Goal: Task Accomplishment & Management: Manage account settings

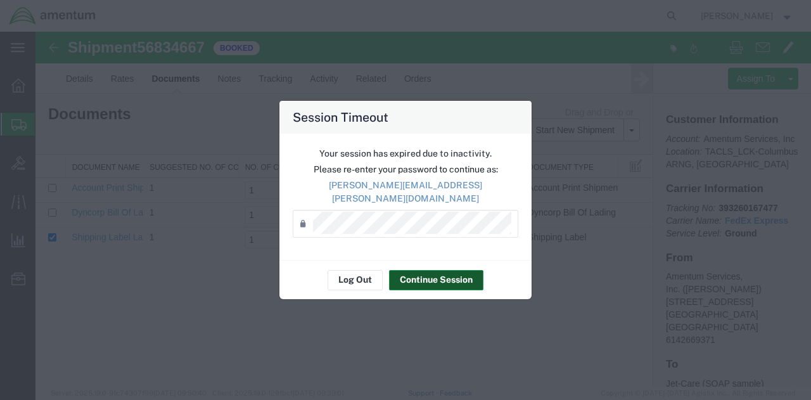
click at [430, 275] on button "Continue Session" at bounding box center [436, 280] width 94 height 20
click at [430, 270] on button "Continue Session" at bounding box center [436, 280] width 94 height 20
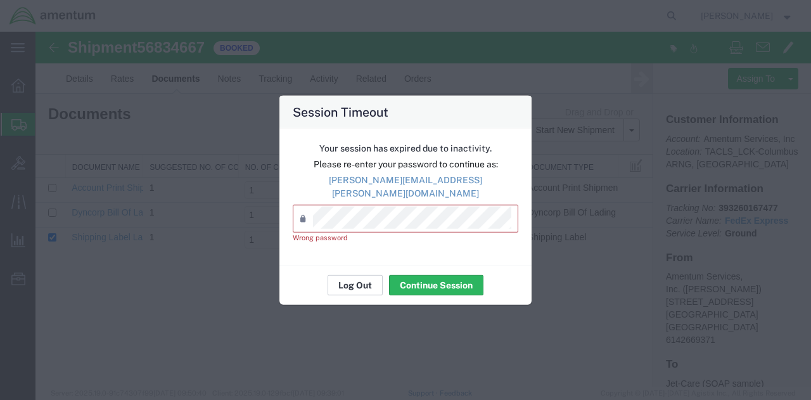
click at [373, 281] on button "Log Out" at bounding box center [355, 285] width 55 height 20
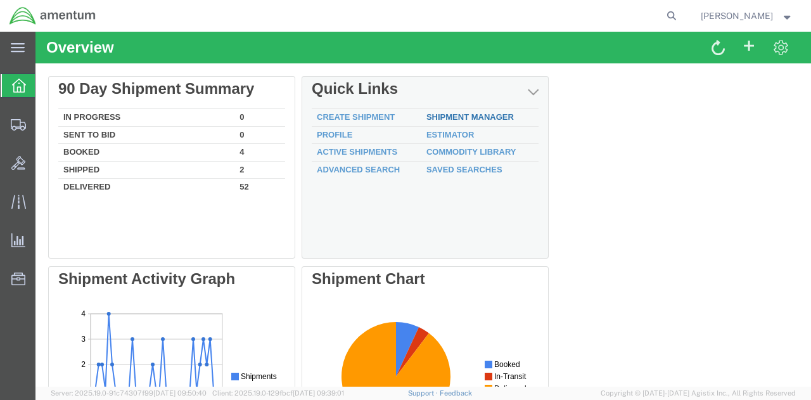
click at [437, 118] on link "Shipment Manager" at bounding box center [470, 117] width 87 height 10
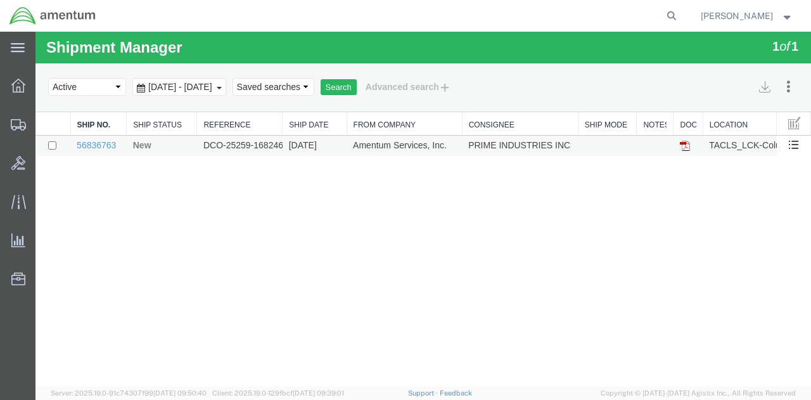
click at [209, 145] on td "DCO-25259-168246" at bounding box center [240, 146] width 86 height 21
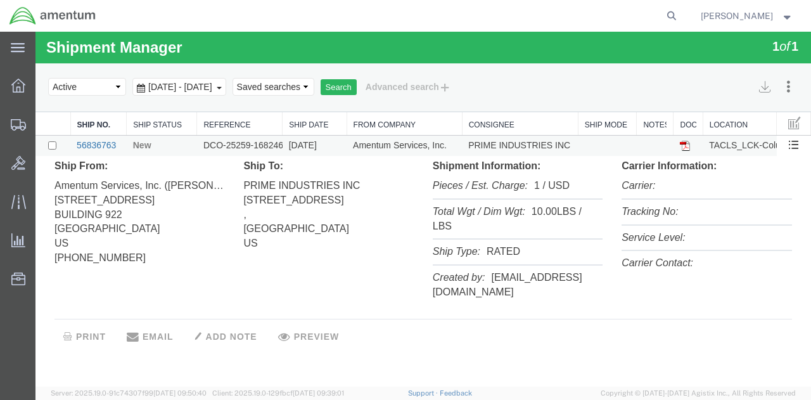
click at [93, 145] on link "56836763" at bounding box center [96, 145] width 39 height 10
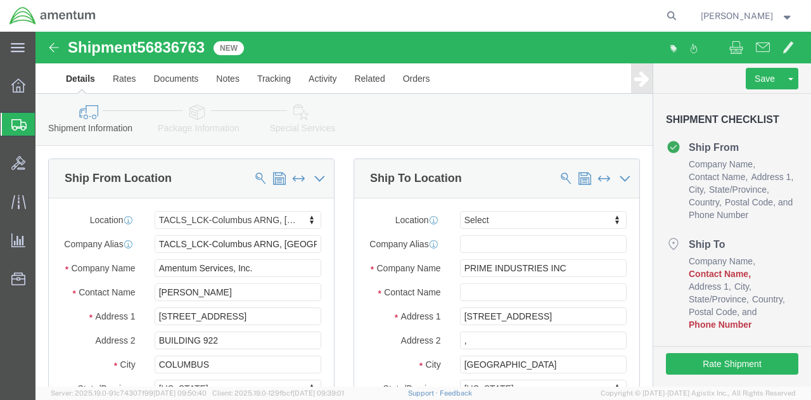
select select "42747"
select select
drag, startPoint x: 204, startPoint y: 267, endPoint x: 113, endPoint y: 276, distance: 91.7
click div "[PERSON_NAME]"
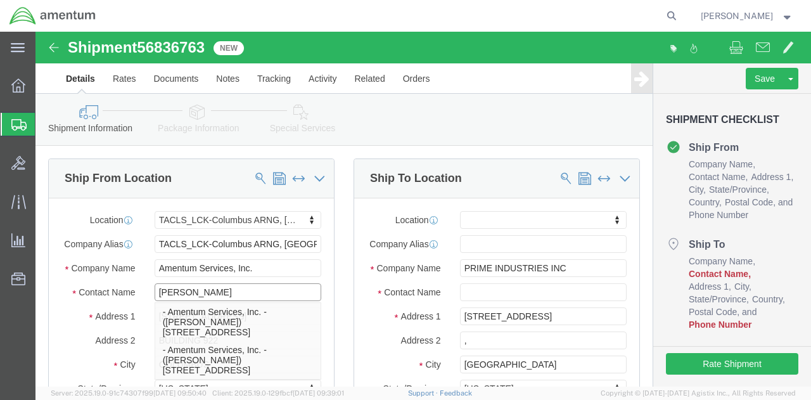
type input "[PERSON_NAME]"
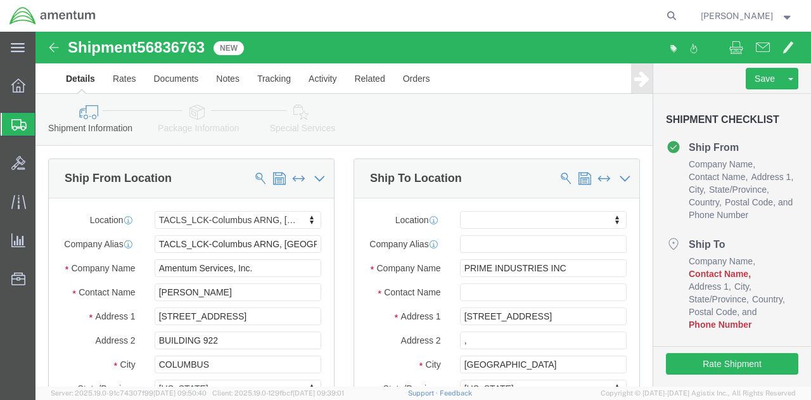
click label "Address 2"
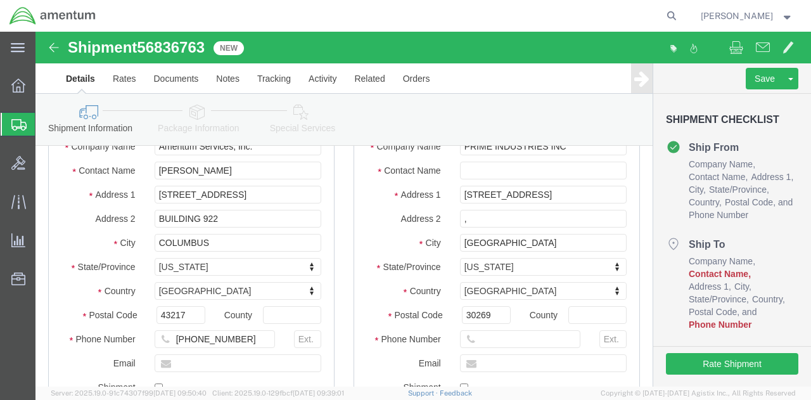
scroll to position [127, 0]
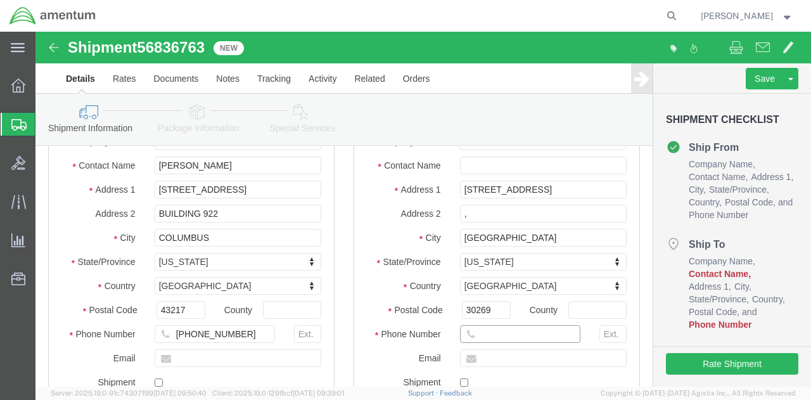
click input "text"
type input "[PHONE_NUMBER]"
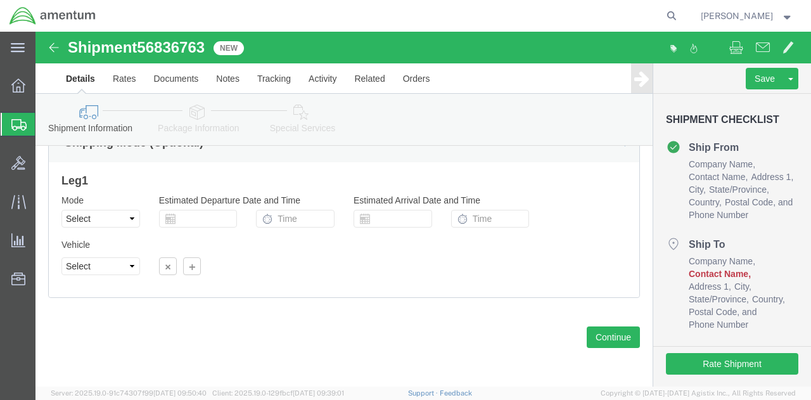
scroll to position [891, 0]
click button "Rate Shipment"
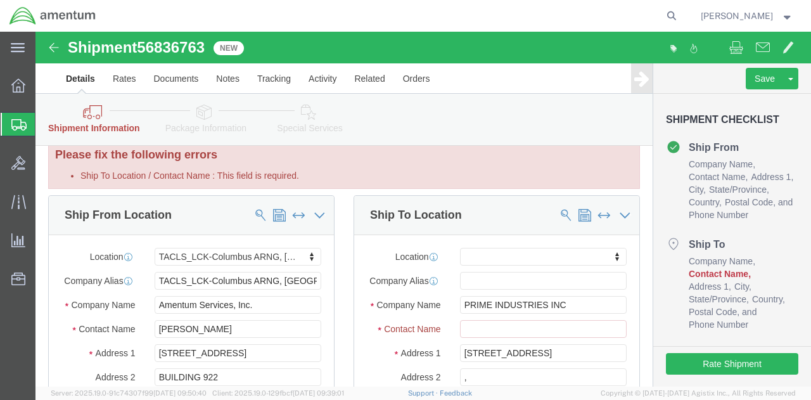
scroll to position [0, 0]
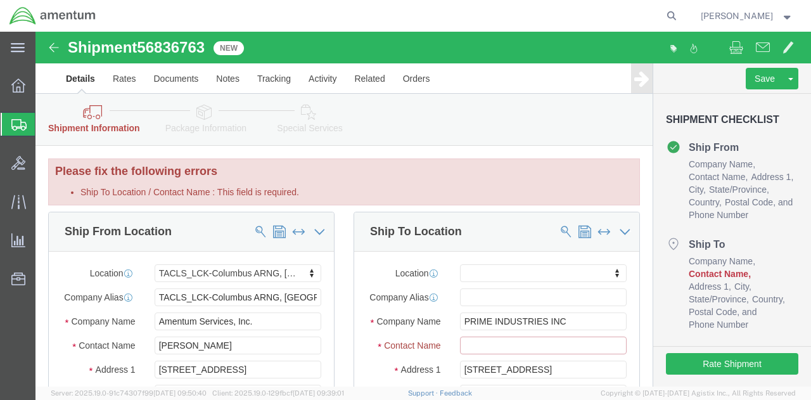
click input "Ship To Location / Contact Name : This field is required."
drag, startPoint x: 529, startPoint y: 301, endPoint x: 397, endPoint y: 304, distance: 132.5
click div "Company Name PRIME INDUSTRIES INC"
click input "Ship To Location / Contact Name : This field is required."
paste input "PRIME INDUSTRIES INC"
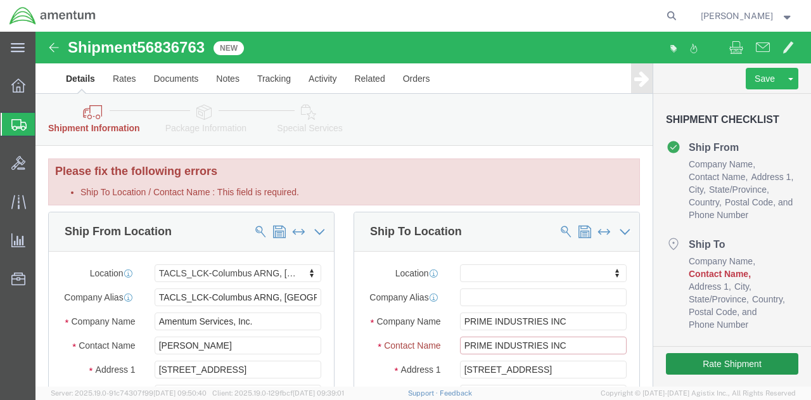
type input "PRIME INDUSTRIES INC"
click button "Rate Shipment"
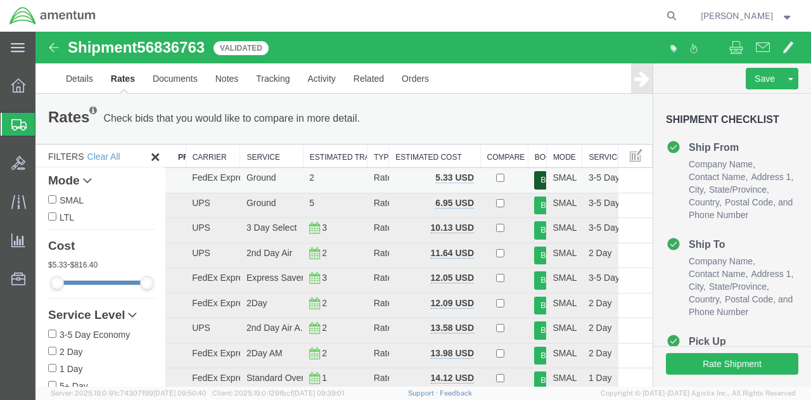
click at [536, 183] on button "Book" at bounding box center [540, 180] width 13 height 18
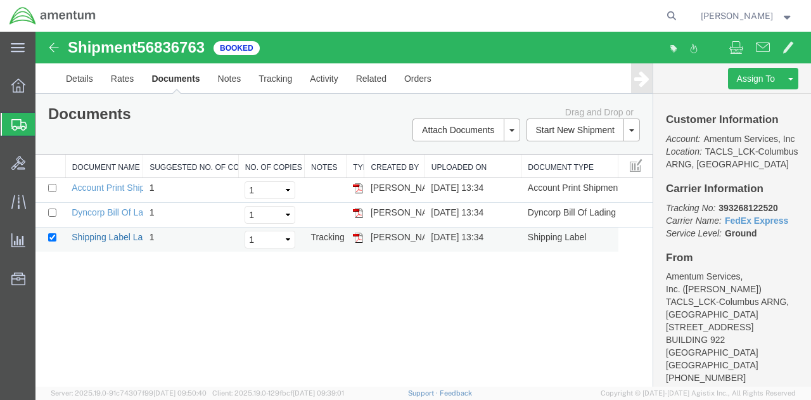
click at [121, 232] on link "Shipping Label Laser" at bounding box center [114, 237] width 84 height 10
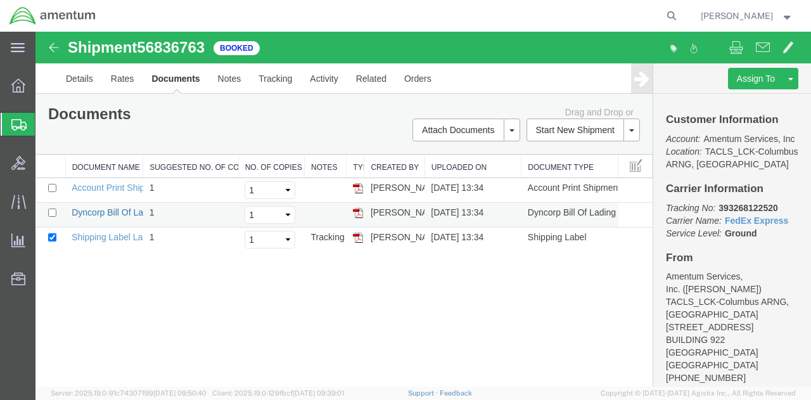
click at [115, 211] on link "Dyncorp Bill Of Lading" at bounding box center [116, 212] width 88 height 10
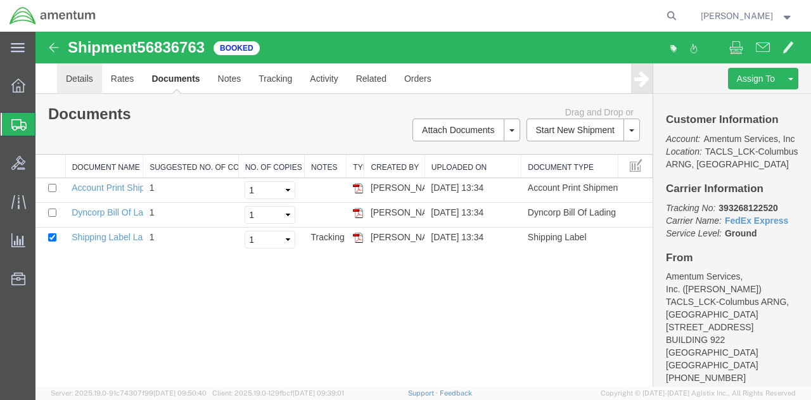
click at [89, 84] on link "Details" at bounding box center [79, 78] width 45 height 30
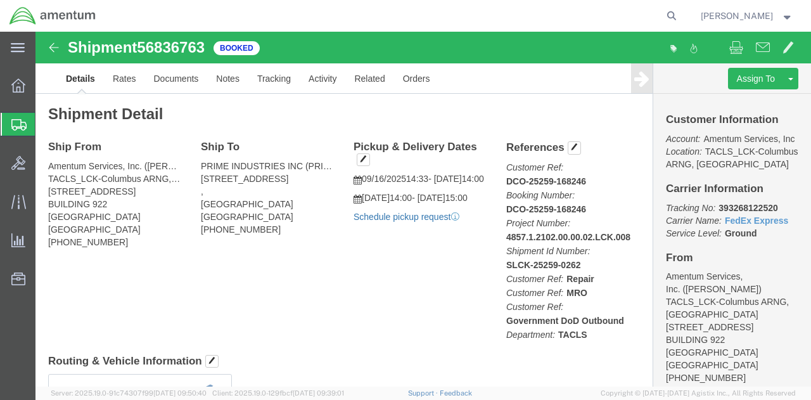
click link "Schedule pickup request"
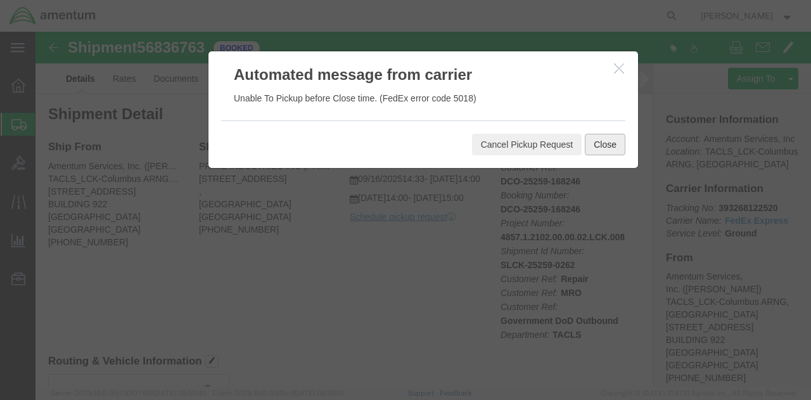
click button "Close"
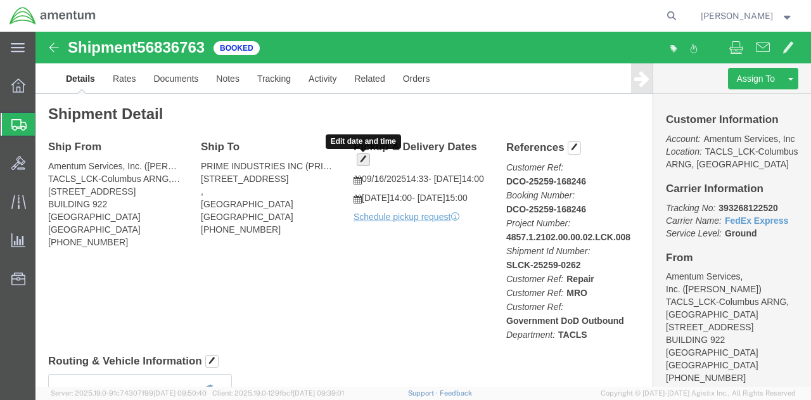
click span "button"
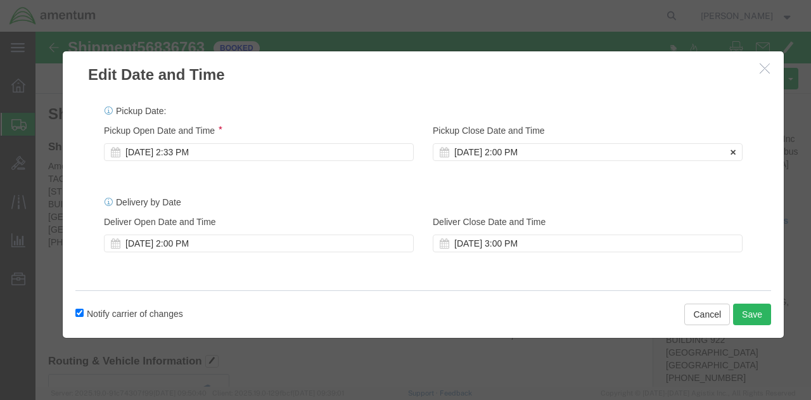
click div "[DATE] 2:00 PM"
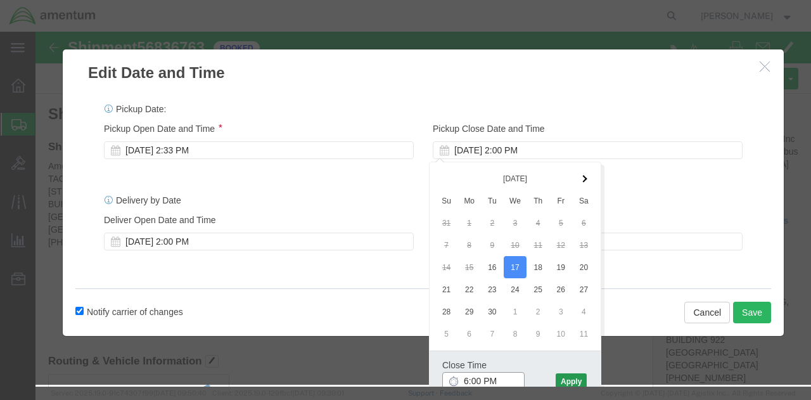
type input "6:00 PM"
click button "Apply"
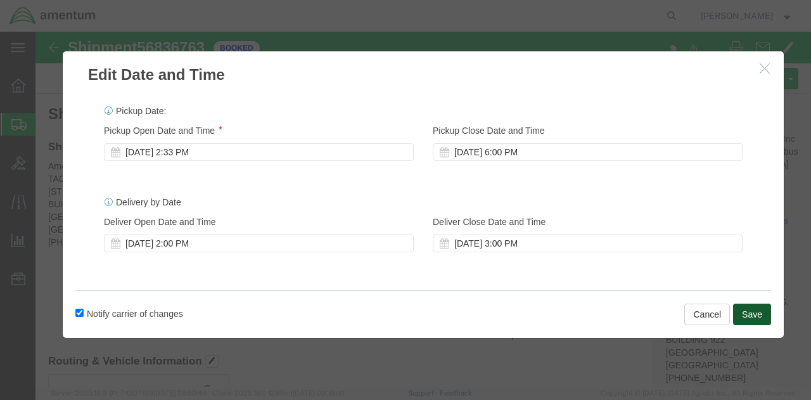
click button "Save"
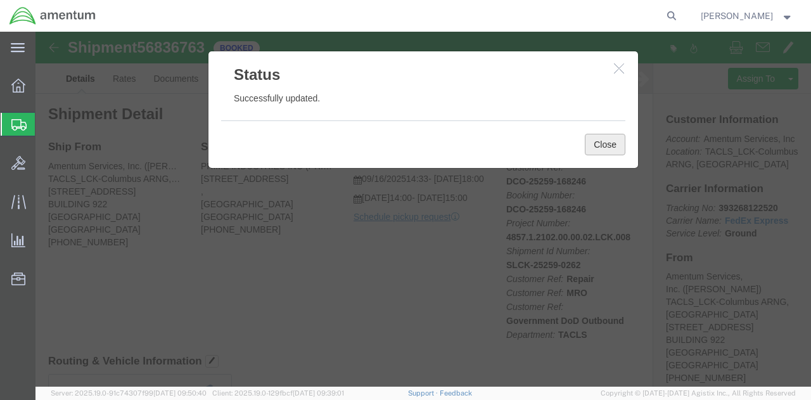
click button "Close"
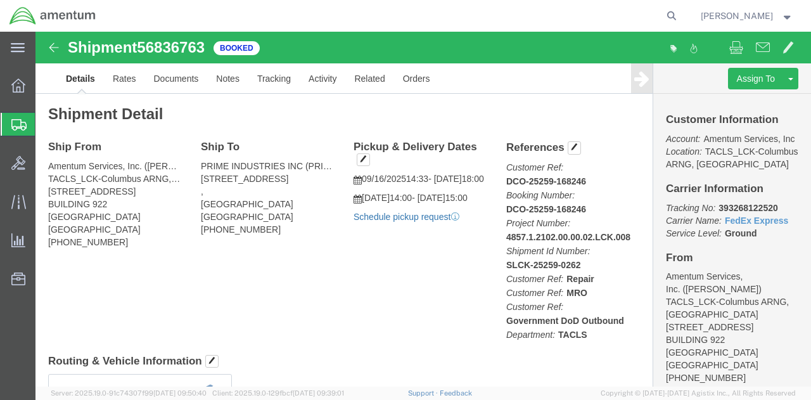
click link "Schedule pickup request"
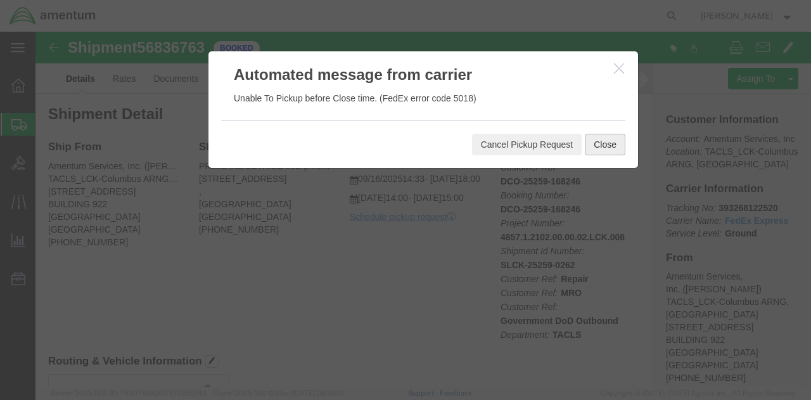
click button "Close"
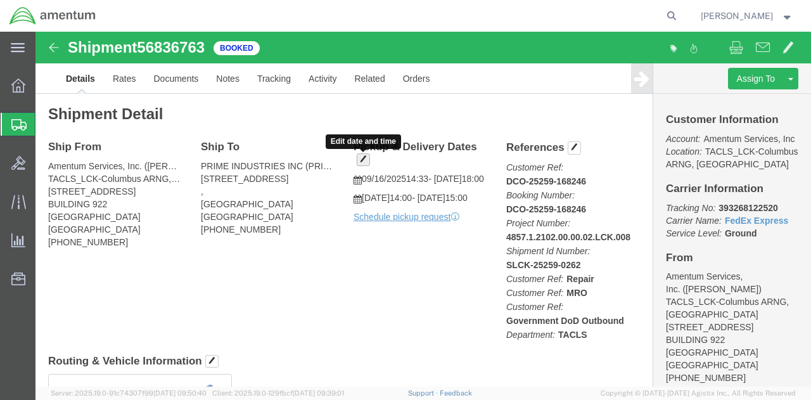
click span "button"
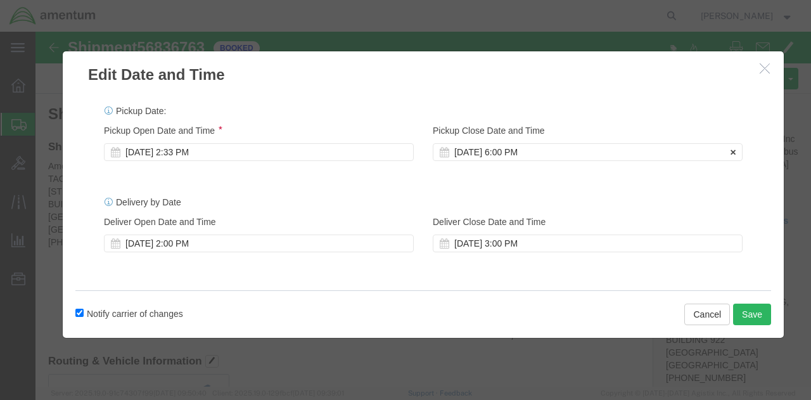
click div "[DATE] 6:00 PM"
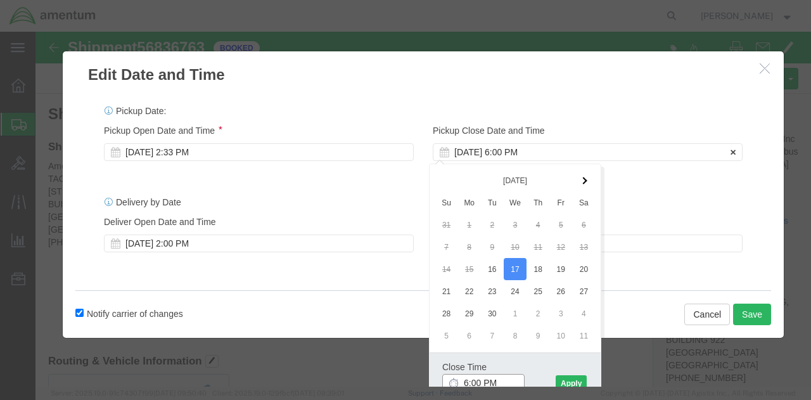
scroll to position [2, 0]
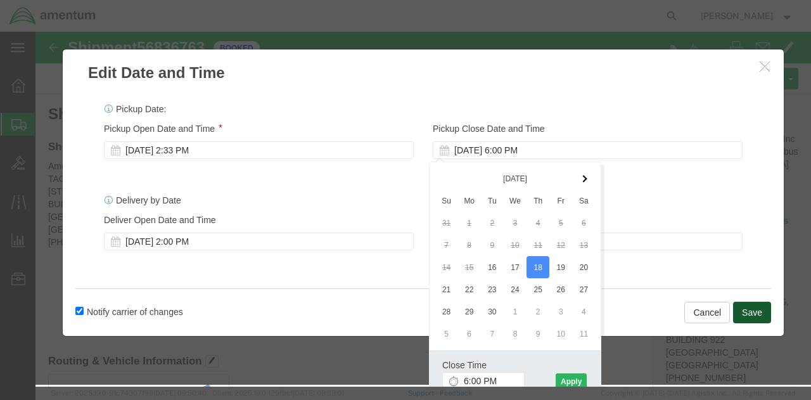
click button "Save"
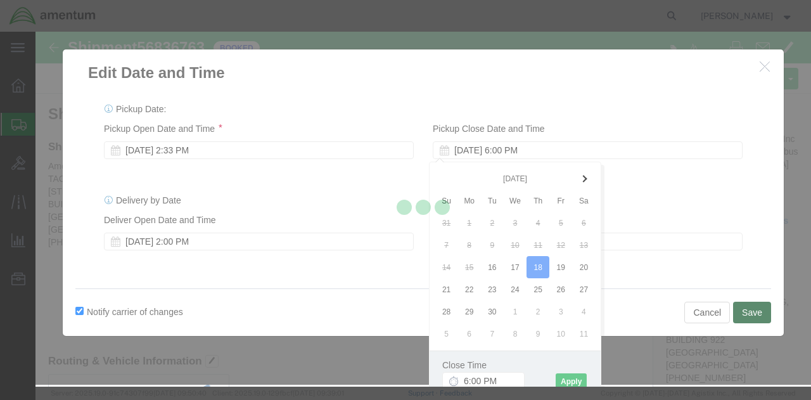
scroll to position [0, 0]
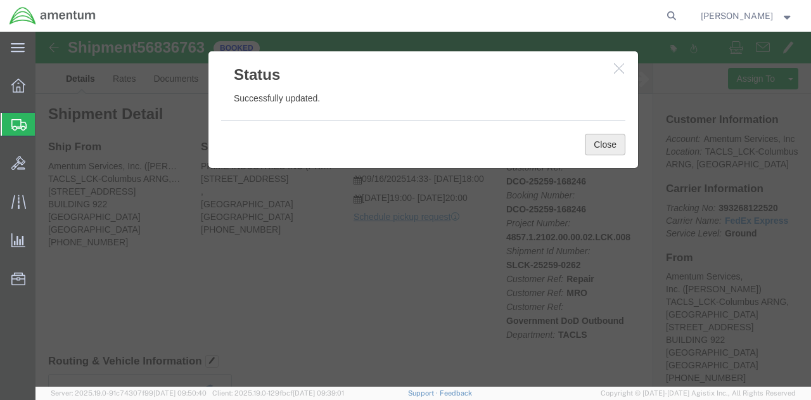
click button "Close"
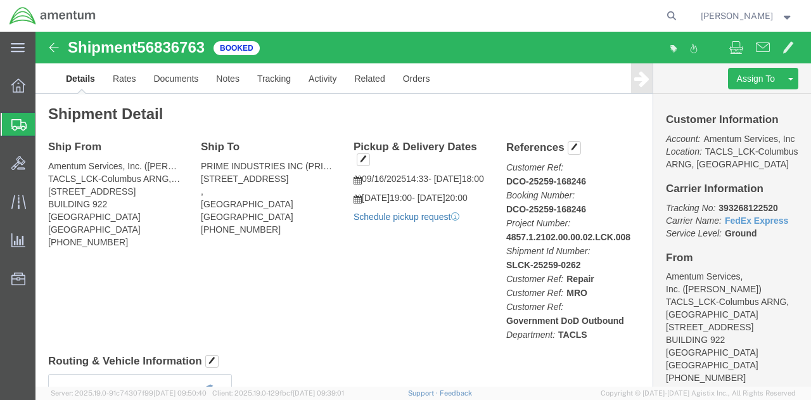
click link "Schedule pickup request"
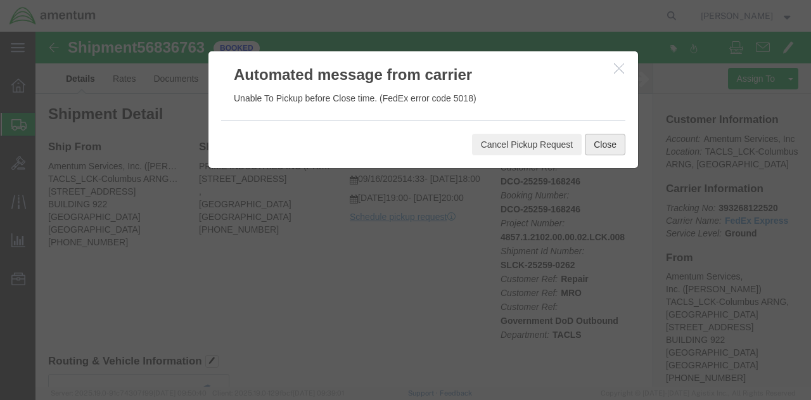
click button "Close"
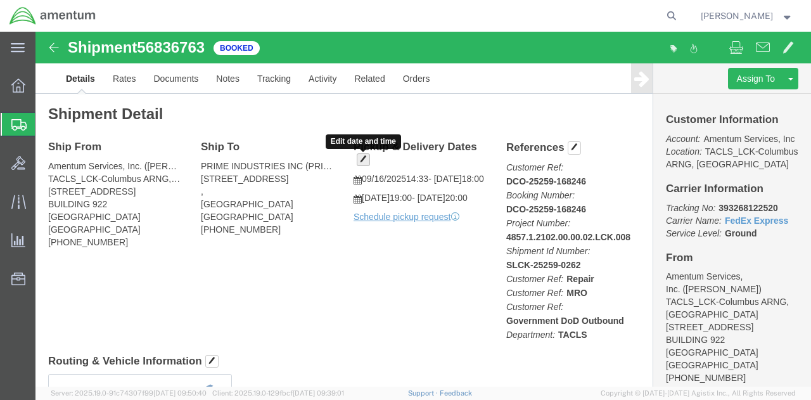
click span "button"
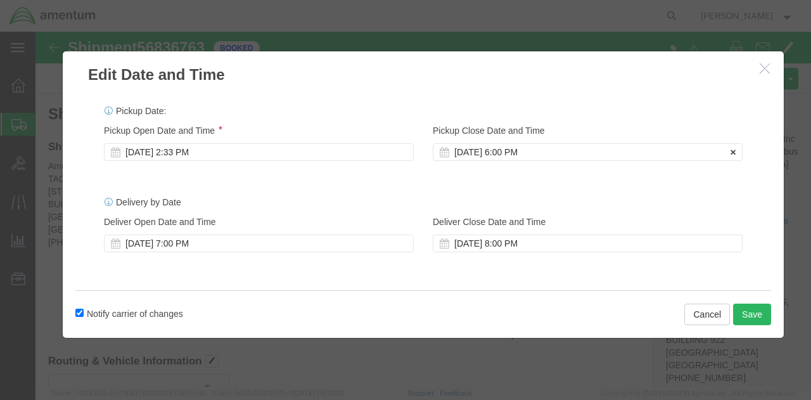
click div "[DATE] 6:00 PM"
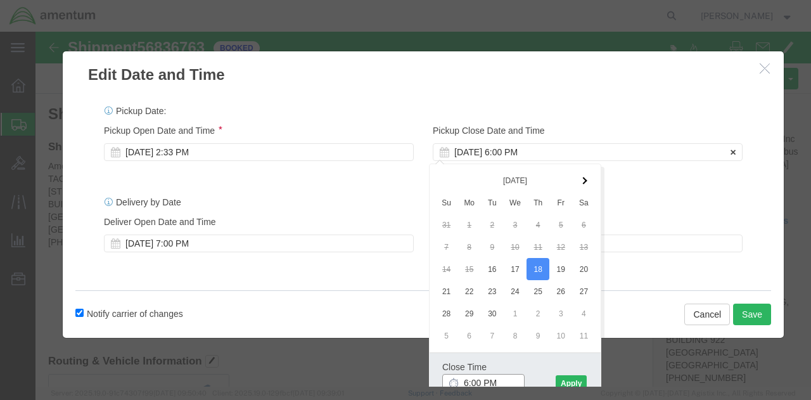
scroll to position [2, 0]
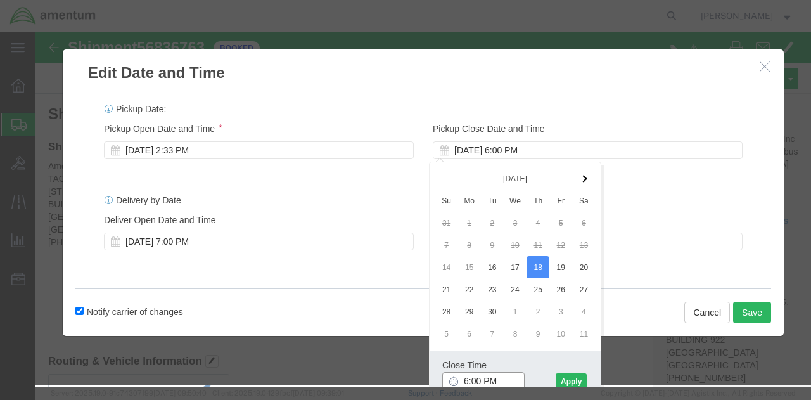
type input "7:00 PM"
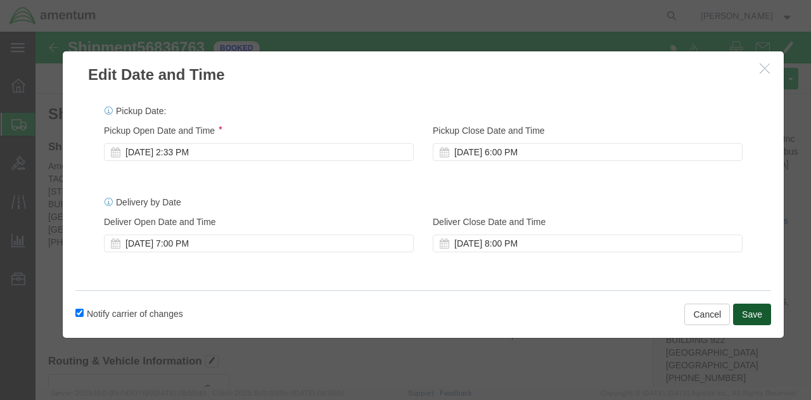
click button "Save"
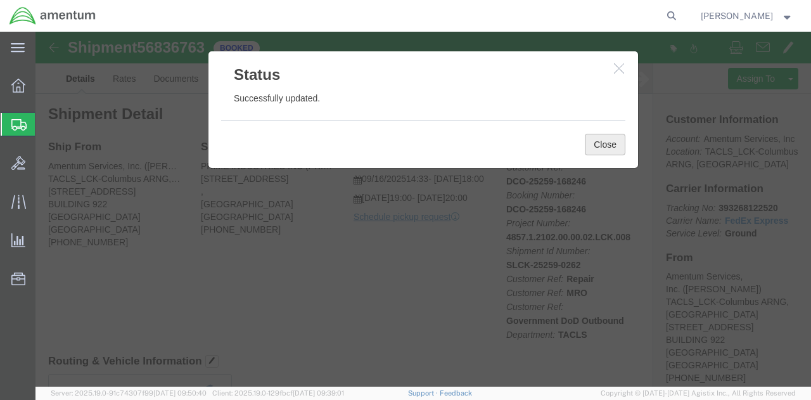
click button "Close"
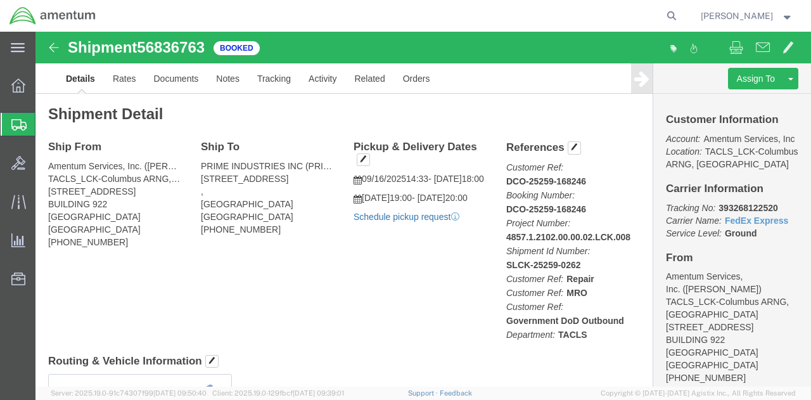
click link "Schedule pickup request"
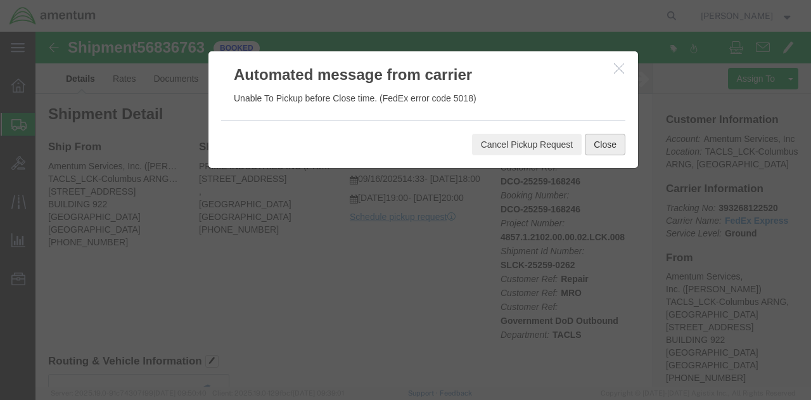
click button "Close"
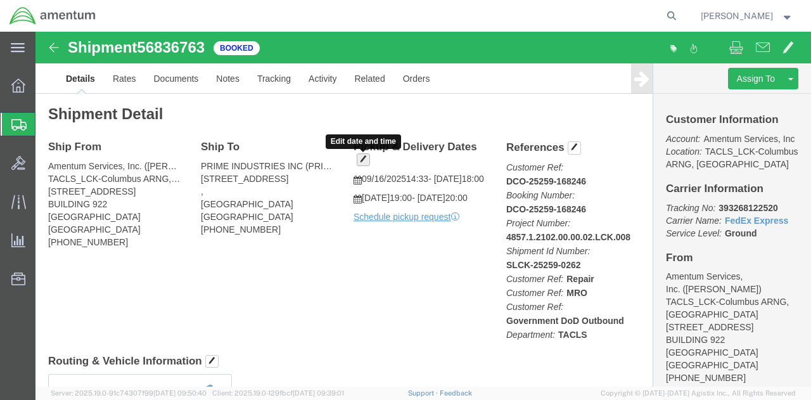
click button "button"
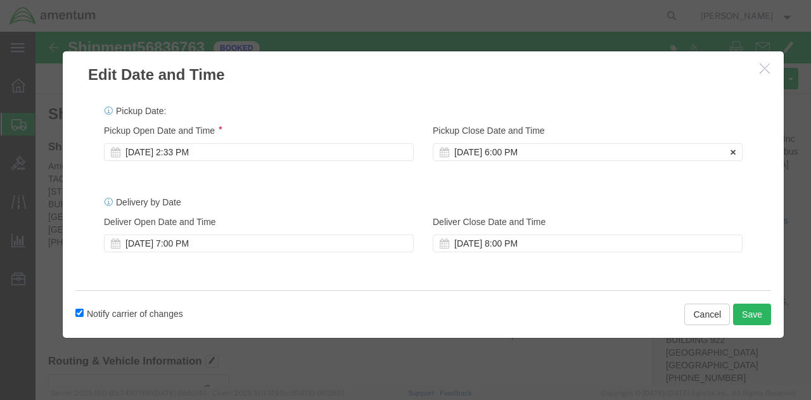
click div "[DATE] 6:00 PM"
click button "Save"
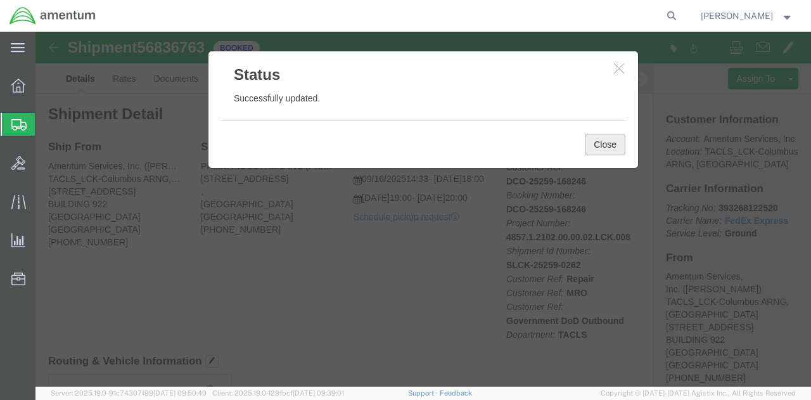
click button "Close"
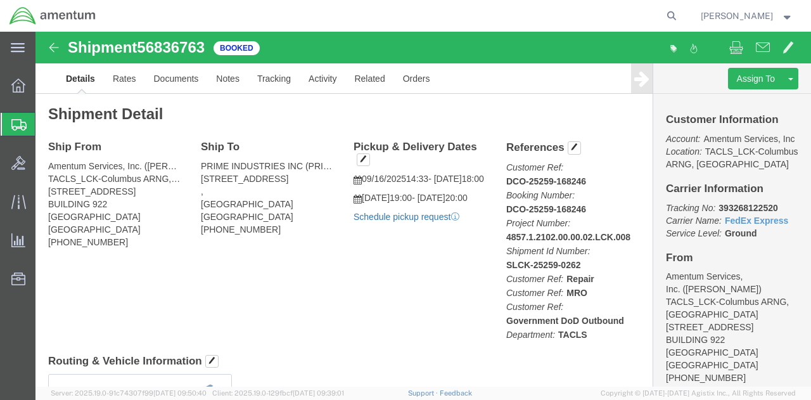
click link "Schedule pickup request"
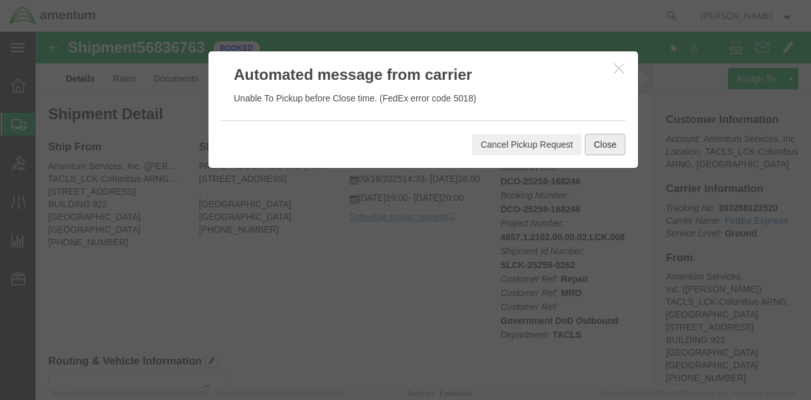
click button "Close"
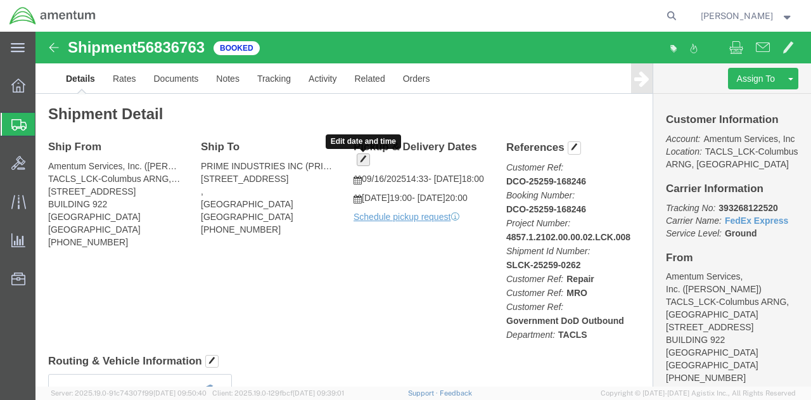
click span "button"
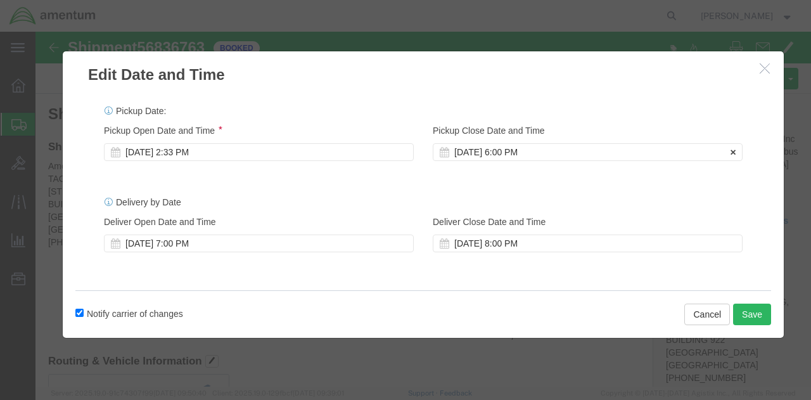
click div "[DATE] 6:00 PM"
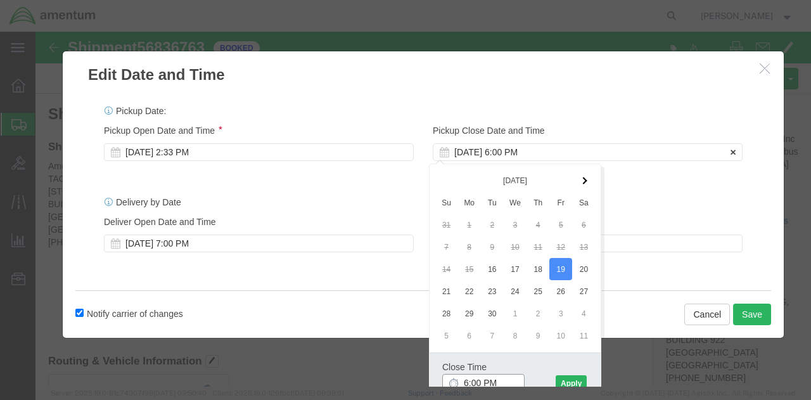
scroll to position [2, 0]
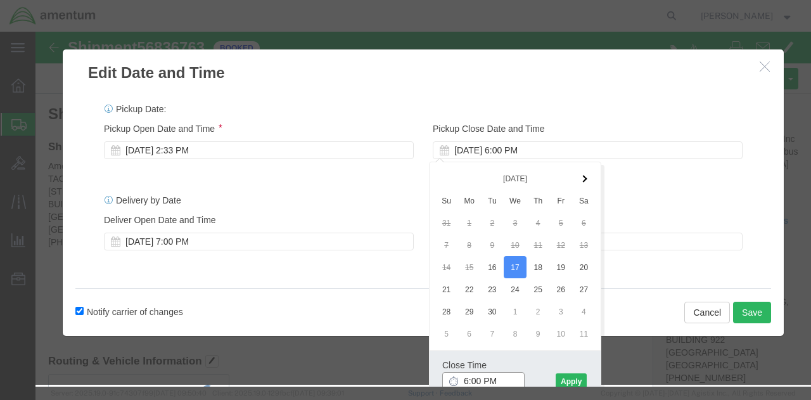
click input "6:00 PM"
type input "8:00 PM"
click button "Save"
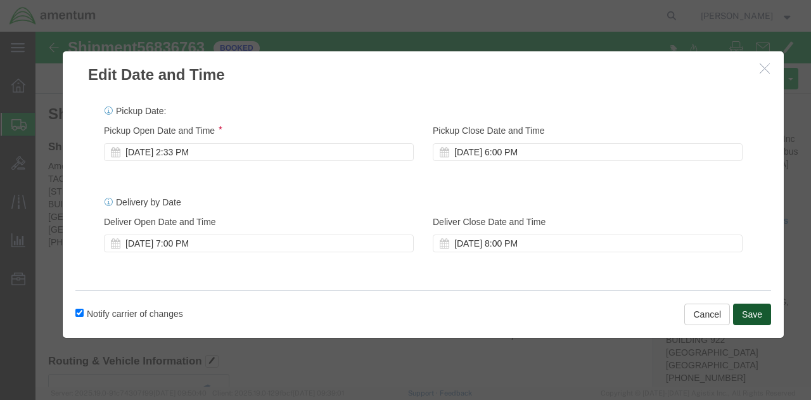
scroll to position [0, 0]
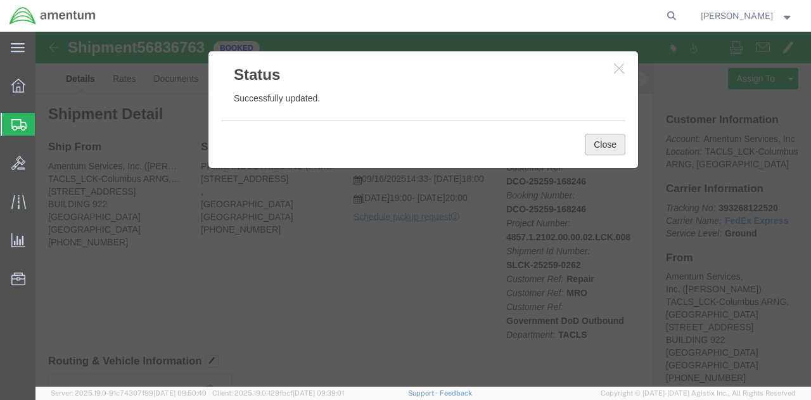
click button "Close"
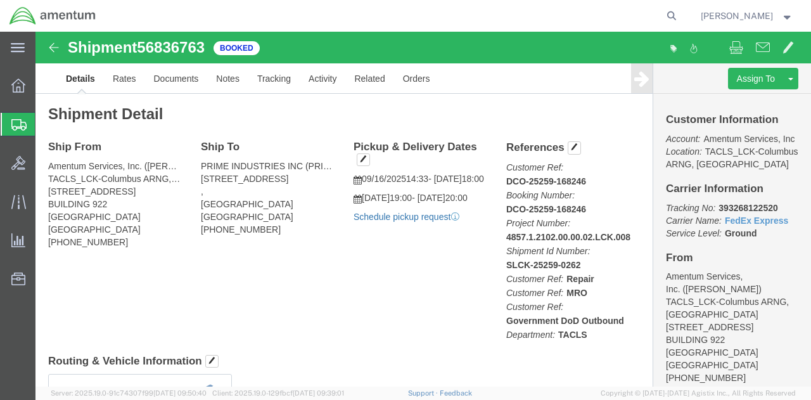
click link "Schedule pickup request"
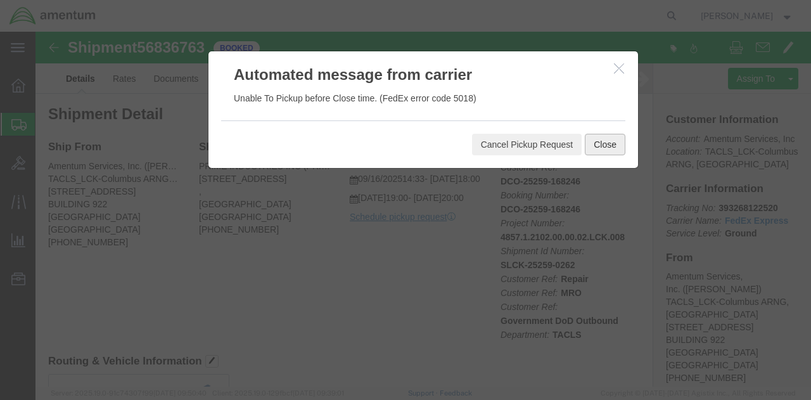
click button "Close"
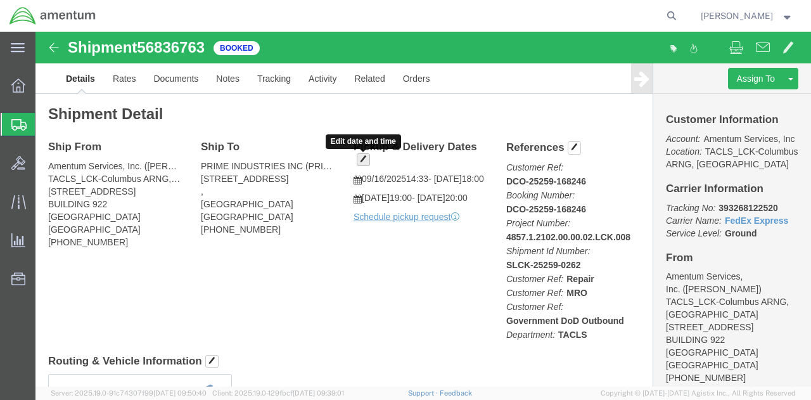
click span "button"
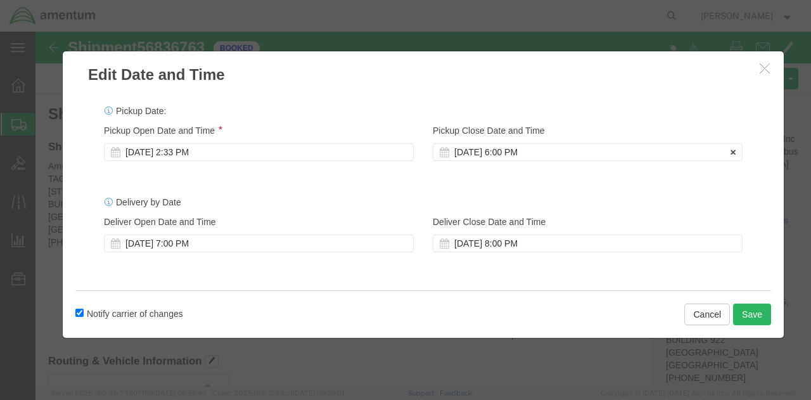
click div "[DATE] 6:00 PM"
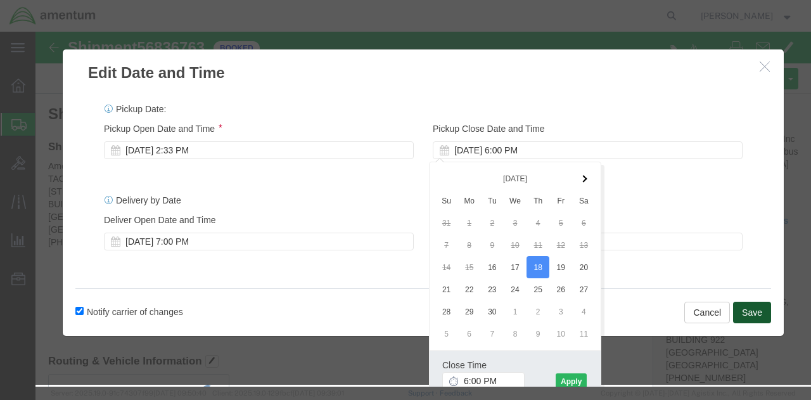
click button "Save"
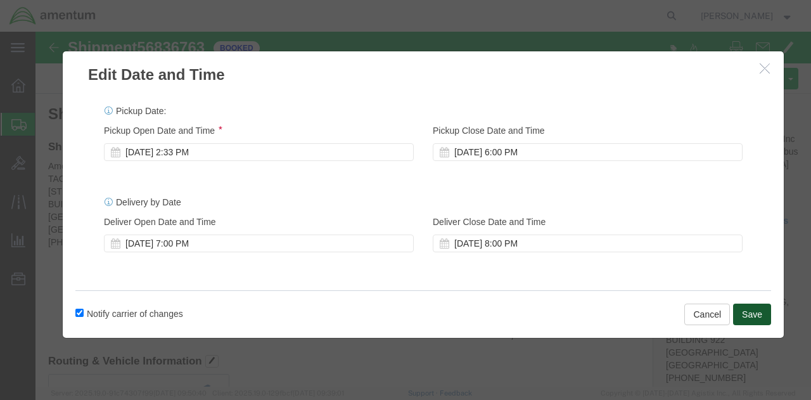
scroll to position [0, 0]
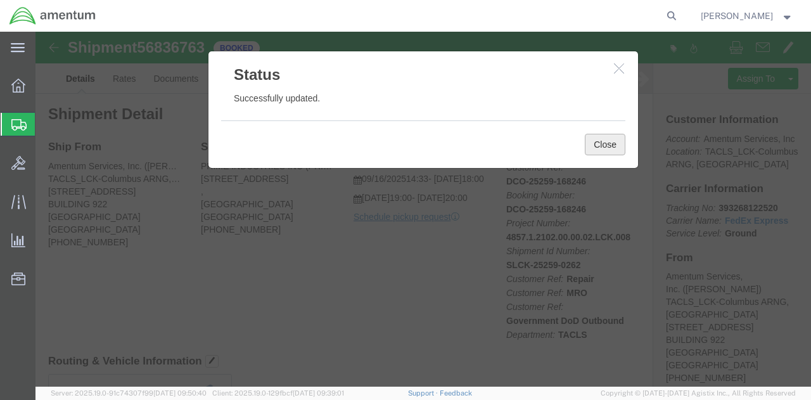
click button "Close"
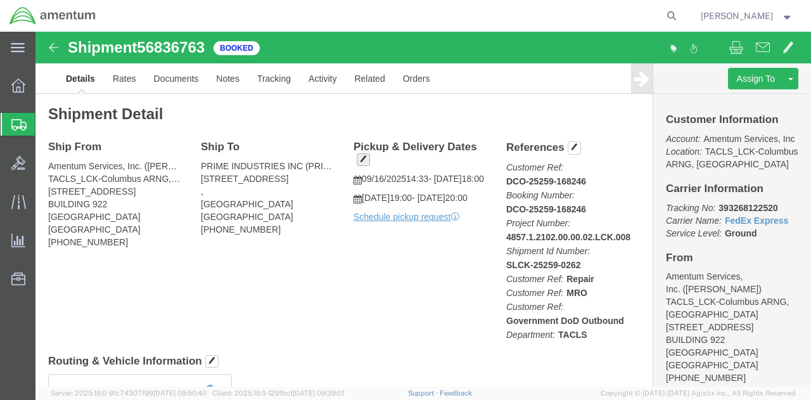
click h4 "Pickup & Delivery Dates"
click button "button"
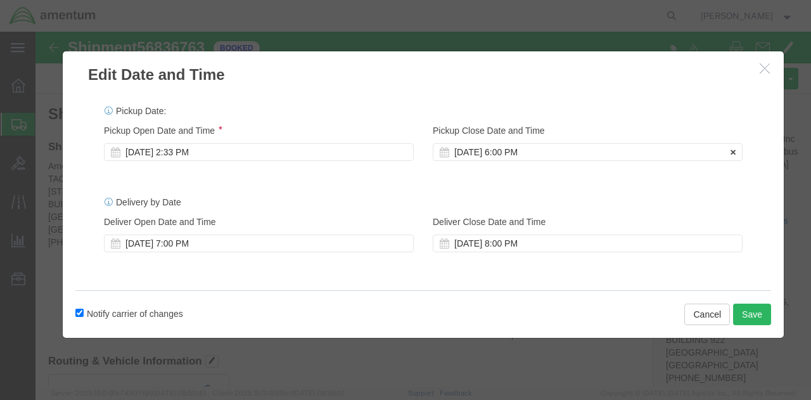
click div "[DATE] 6:00 PM"
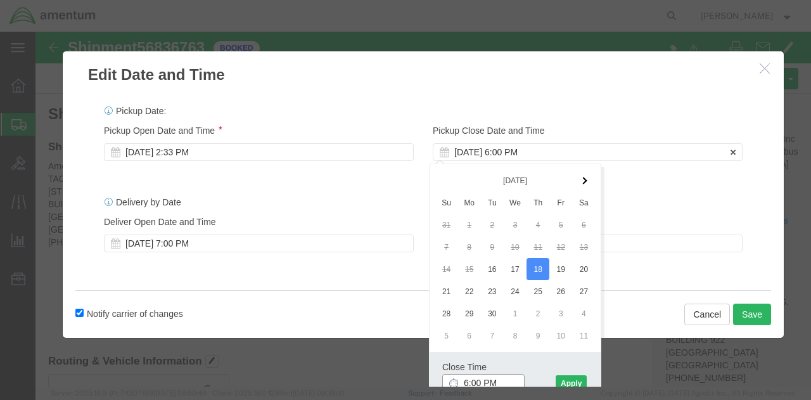
scroll to position [2, 0]
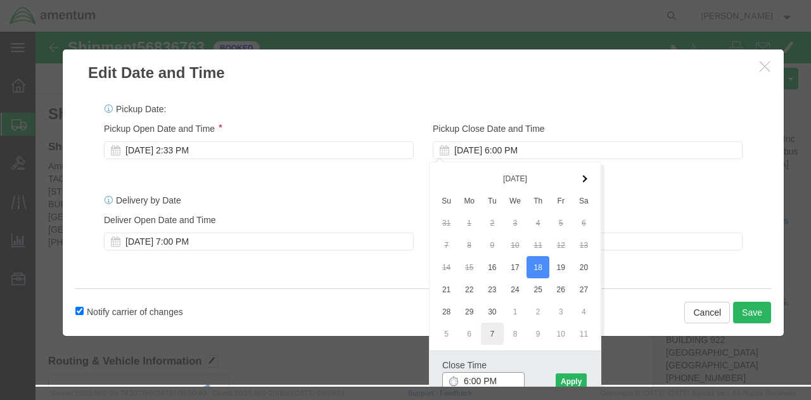
type input "8:00 PM"
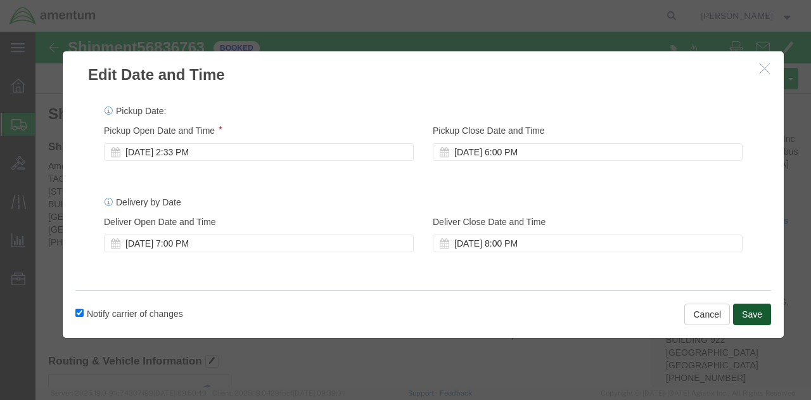
click button "Save"
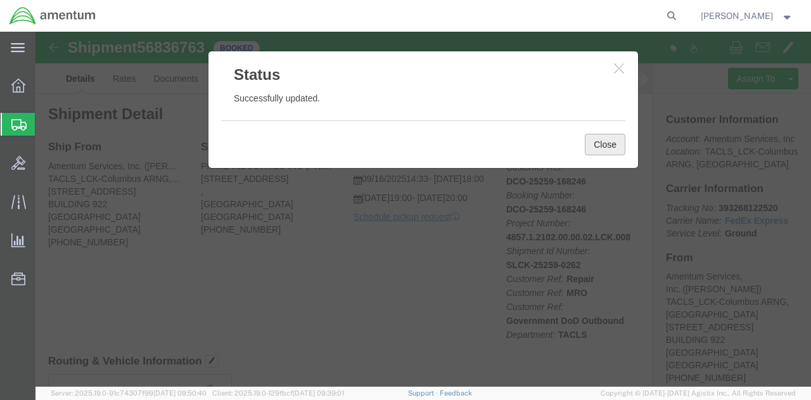
click button "Close"
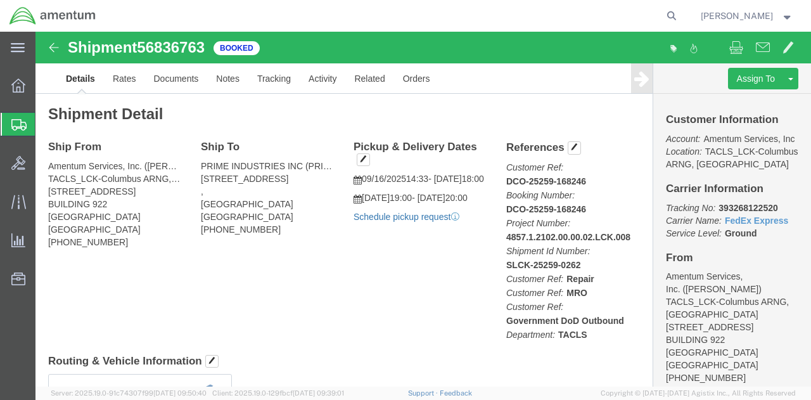
click link "Schedule pickup request"
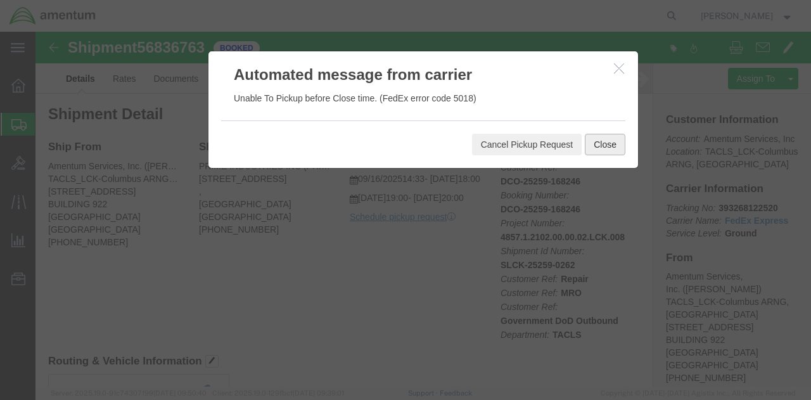
click button "Close"
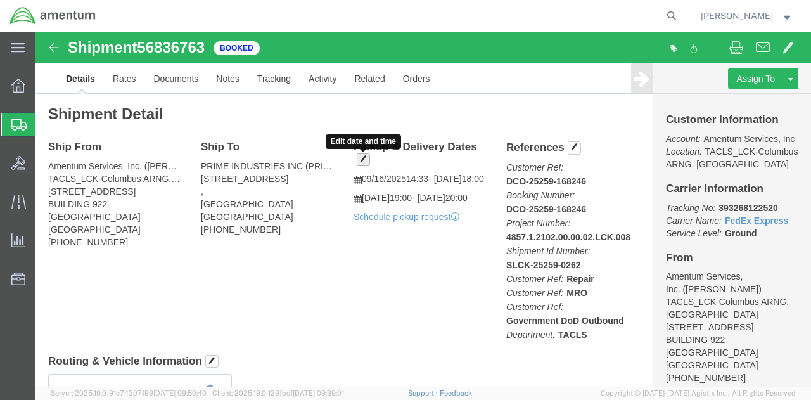
click span "button"
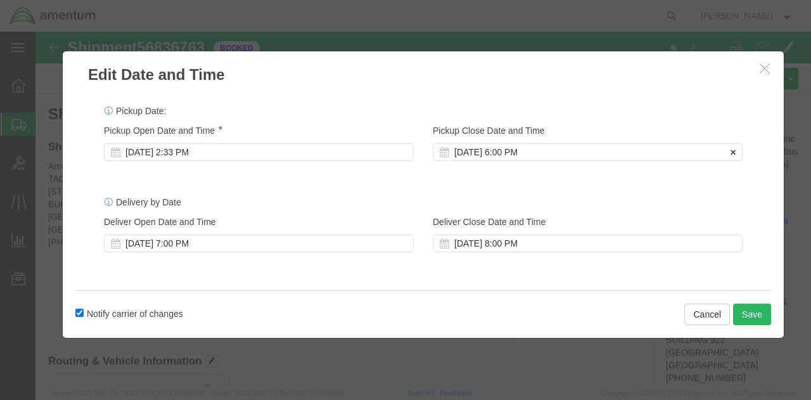
click div "[DATE] 6:00 PM"
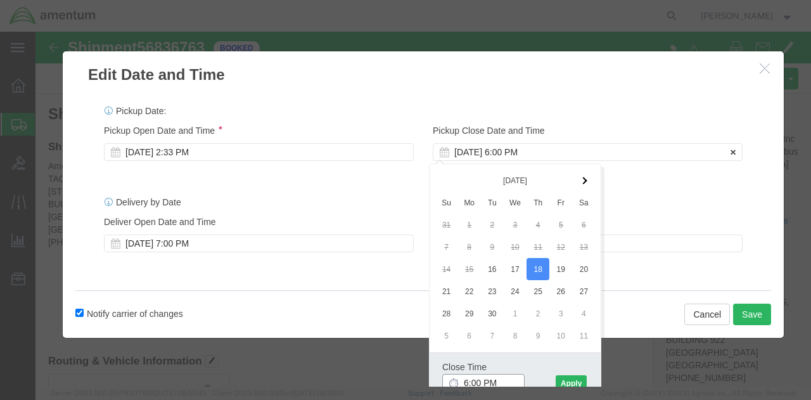
scroll to position [2, 0]
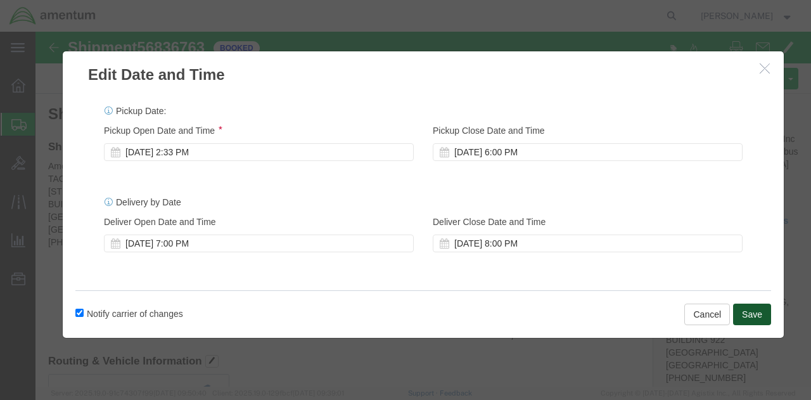
click button "Save"
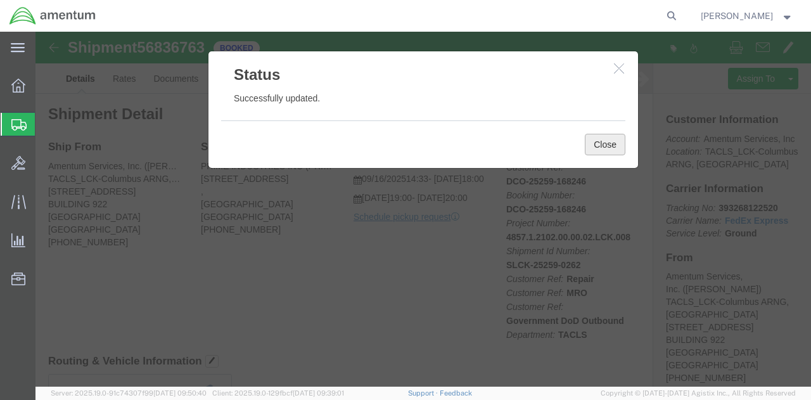
click button "Close"
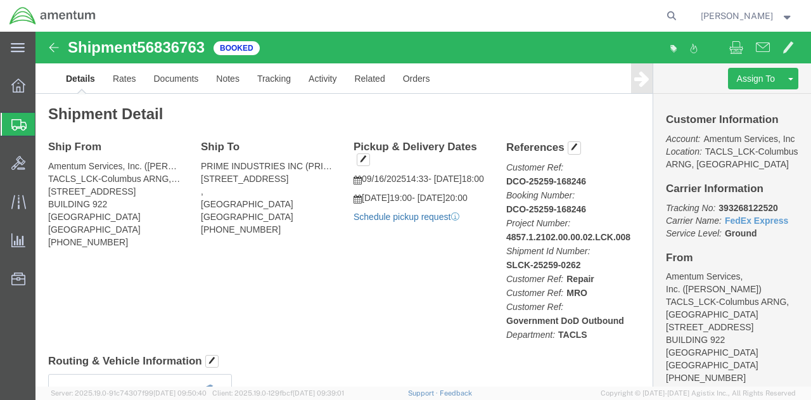
click link "Schedule pickup request"
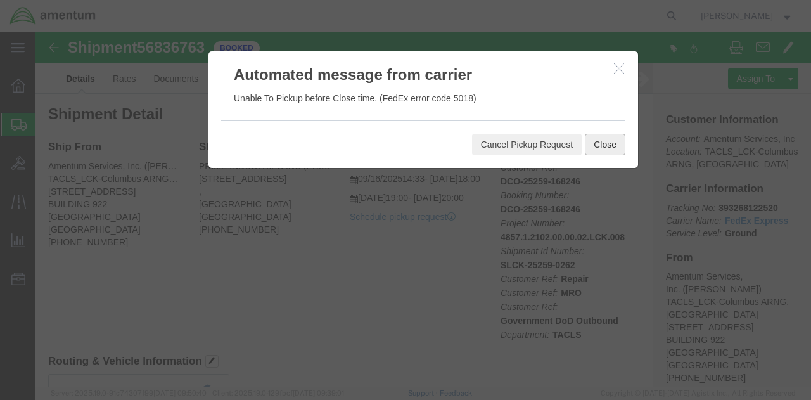
click button "Close"
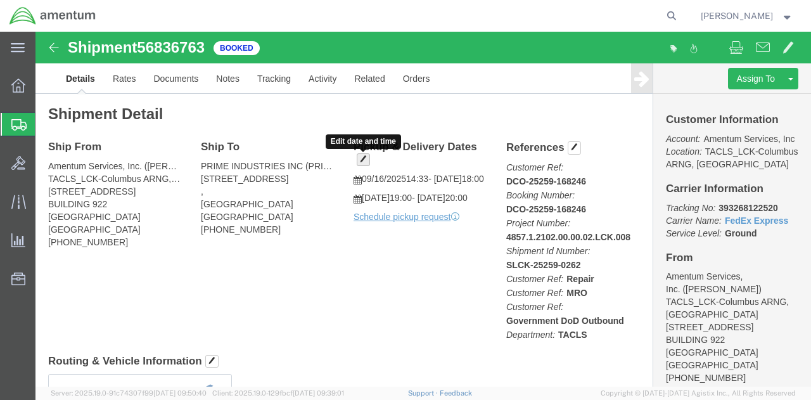
click span "button"
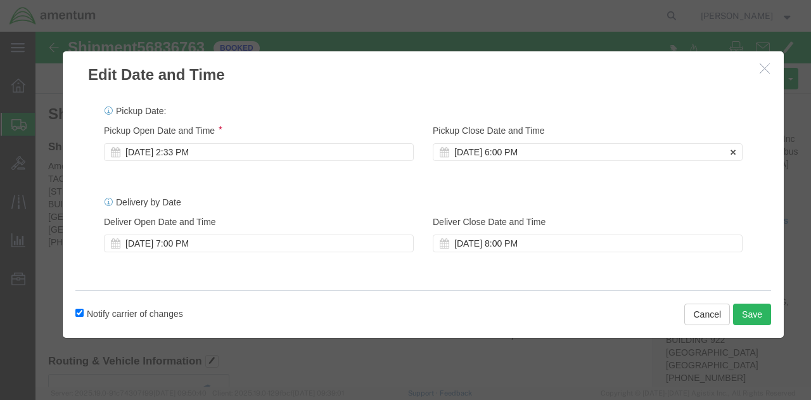
click div "[DATE] 6:00 PM"
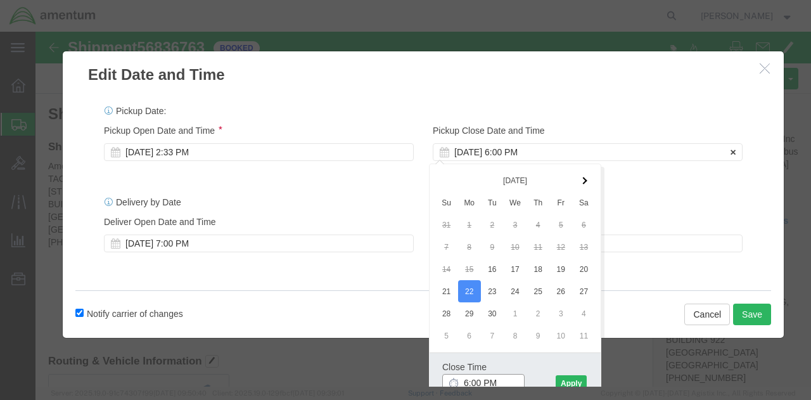
scroll to position [2, 0]
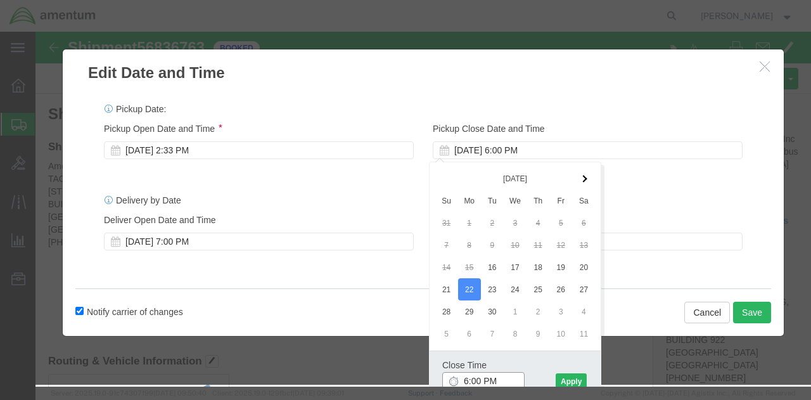
type input "8:00 PM"
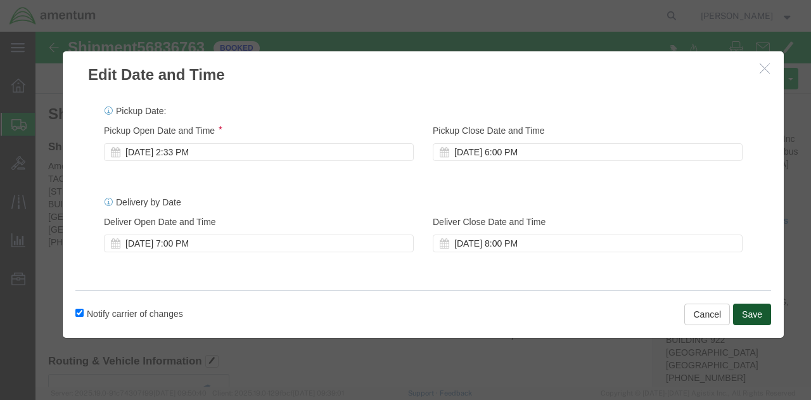
click button "Save"
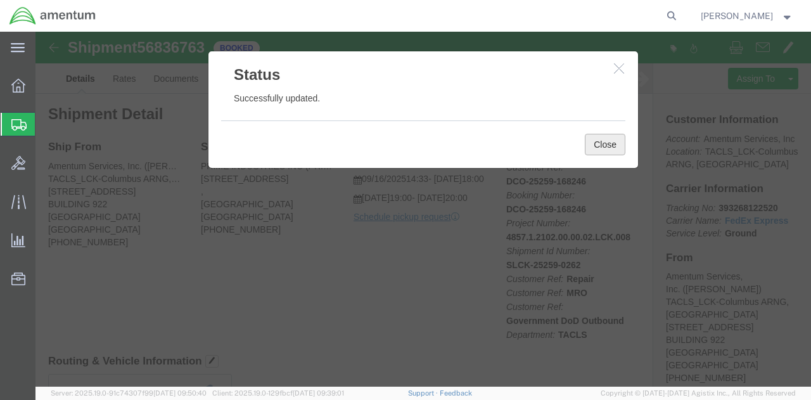
click button "Close"
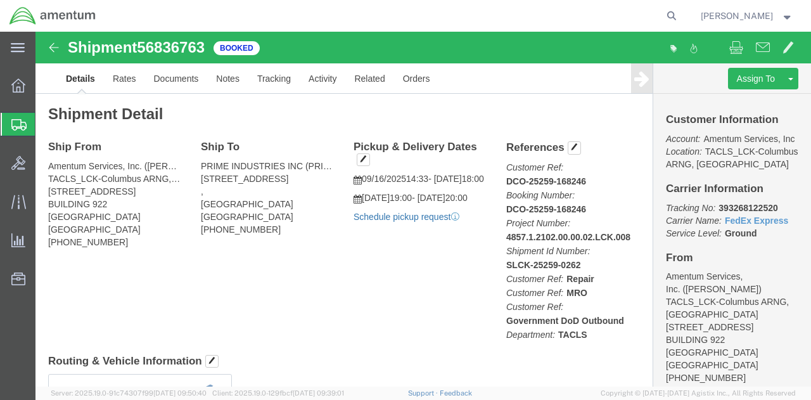
click link "Schedule pickup request"
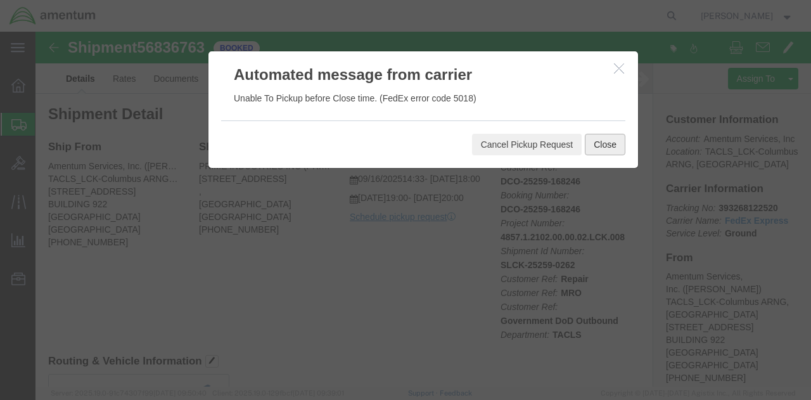
click button "Close"
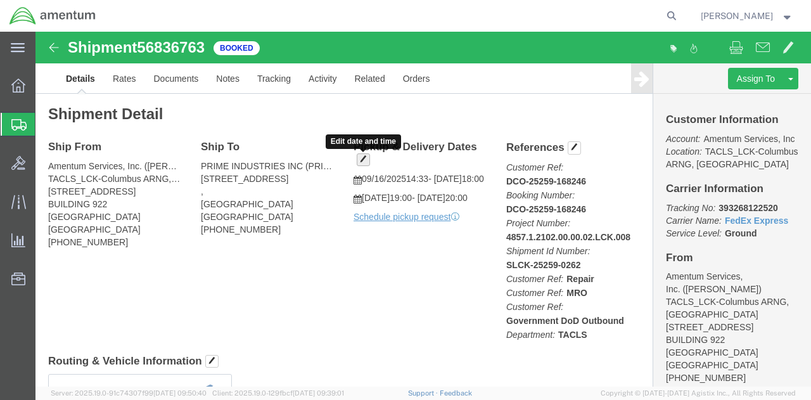
click span "button"
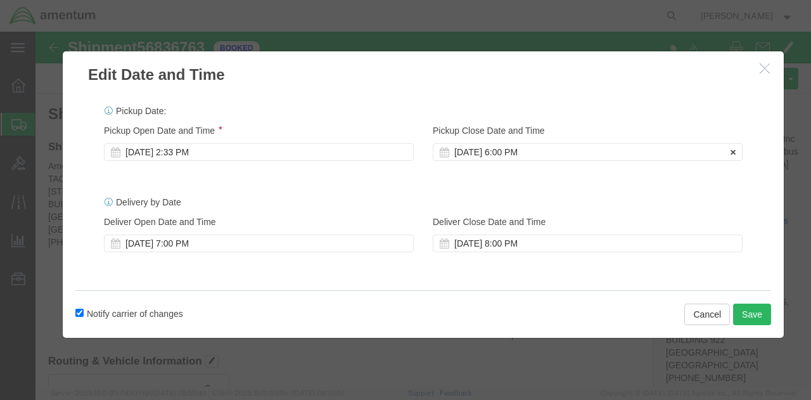
click div "[DATE] 6:00 PM"
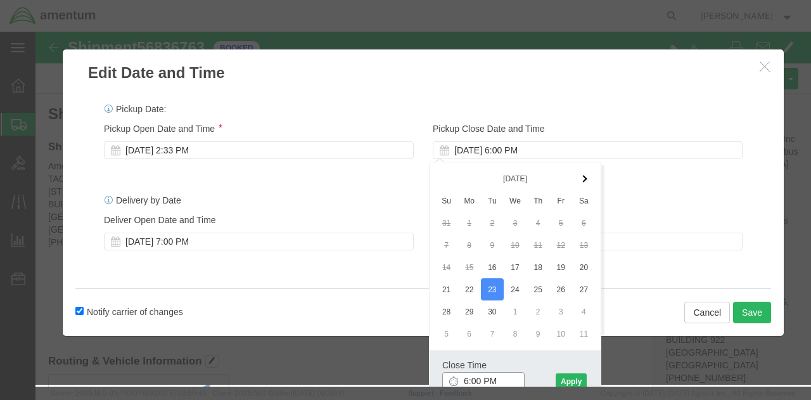
click input "6:00 PM"
type input "4:00 PM"
click button "Apply"
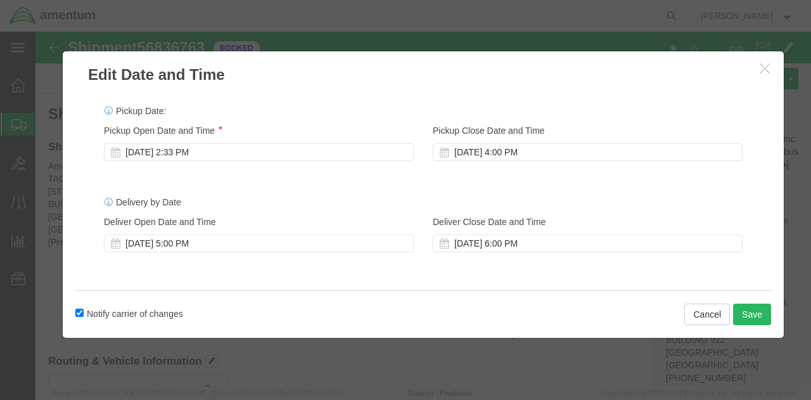
scroll to position [0, 0]
click button "Save"
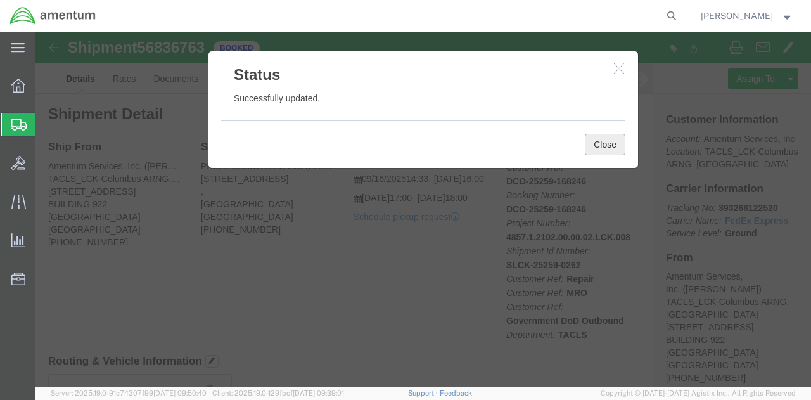
click button "Close"
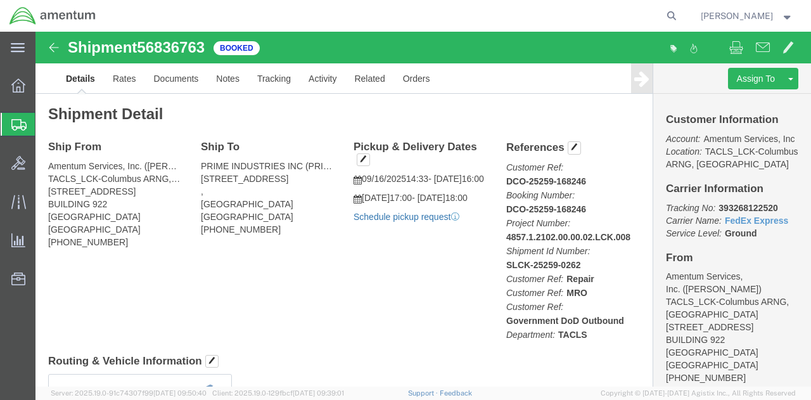
click link "Schedule pickup request"
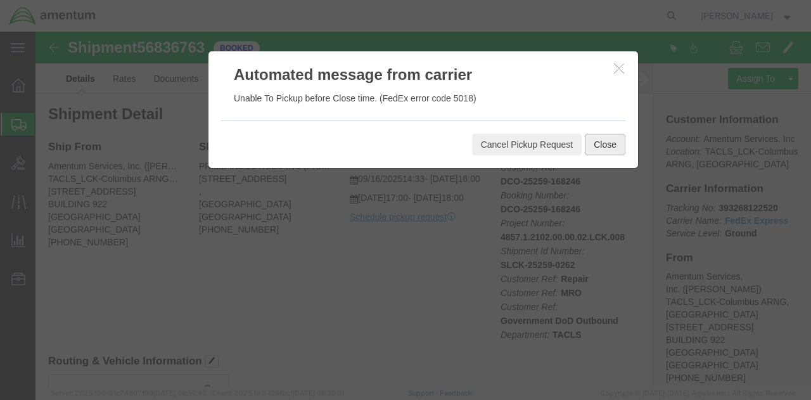
click button "Close"
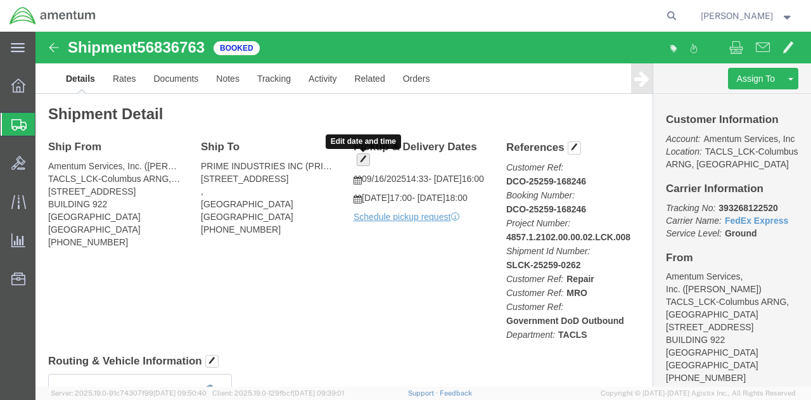
click span "button"
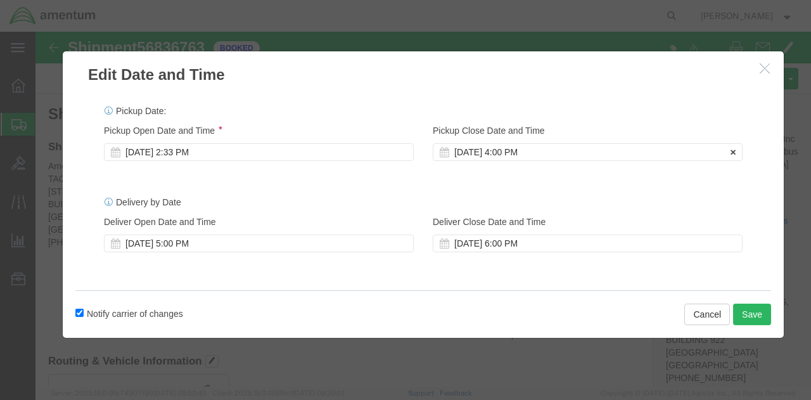
click div "[DATE] 4:00 PM"
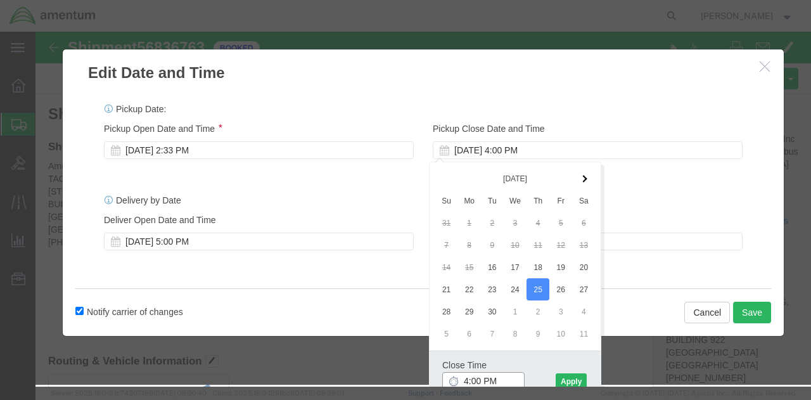
click input "4:00 PM"
type input "7:00 PM"
click button "Apply"
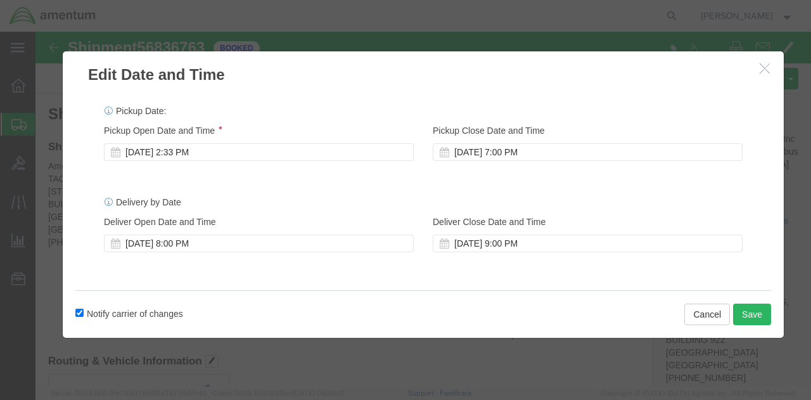
scroll to position [0, 0]
click button "Save"
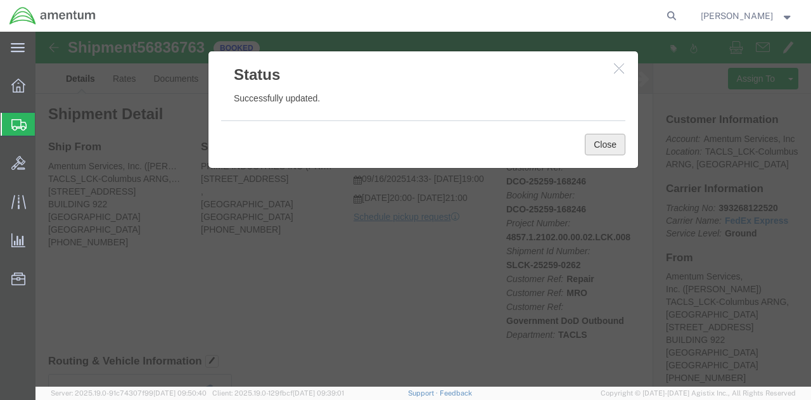
click button "Close"
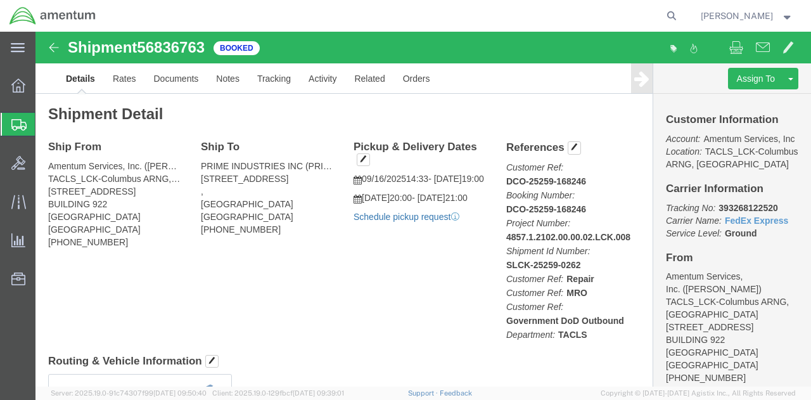
click link "Schedule pickup request"
click link "Orders"
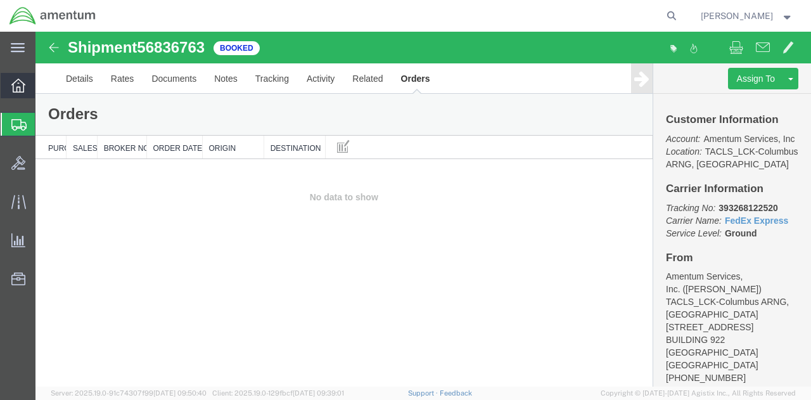
click at [19, 88] on icon at bounding box center [18, 86] width 14 height 14
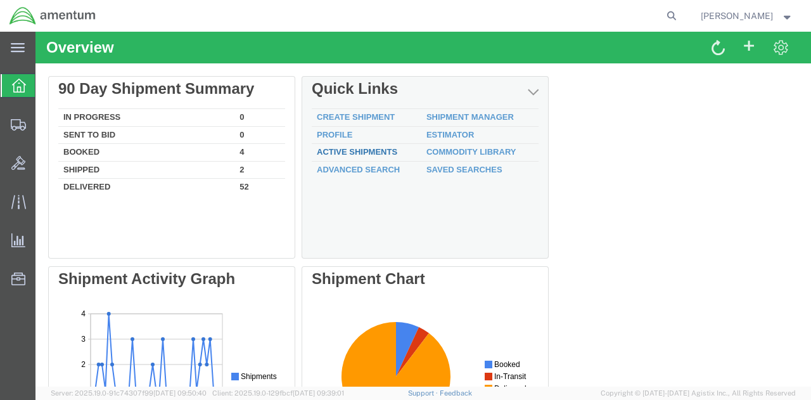
click at [341, 148] on link "Active Shipments" at bounding box center [357, 152] width 81 height 10
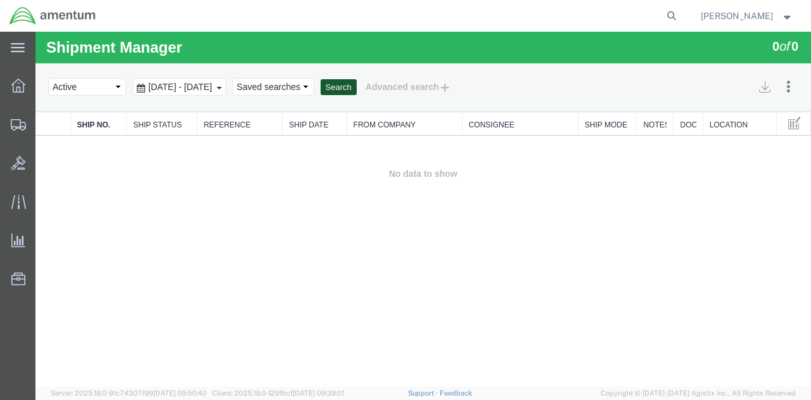
click at [357, 92] on button "Search" at bounding box center [339, 87] width 36 height 16
click at [117, 89] on select "Select status Active All Shipments Approved Booked Canceled Delivered Denied Ne…" at bounding box center [87, 87] width 78 height 18
select select "ALL"
click at [48, 78] on select "Select status Active All Shipments Approved Booked Canceled Delivered Denied Ne…" at bounding box center [87, 87] width 78 height 18
click at [357, 88] on button "Search" at bounding box center [339, 87] width 36 height 16
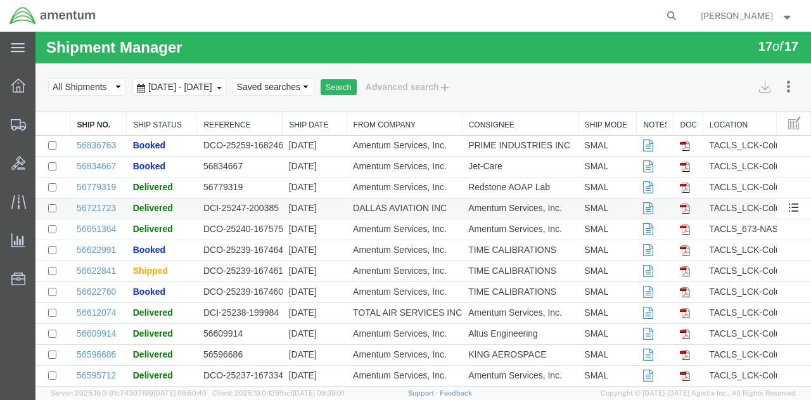
click at [477, 207] on td "Amentum Services, Inc." at bounding box center [520, 208] width 116 height 21
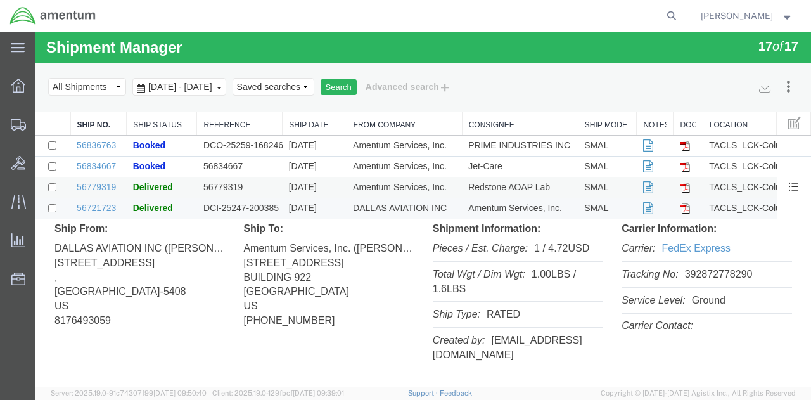
click at [368, 188] on td "Amentum Services, Inc." at bounding box center [404, 188] width 115 height 21
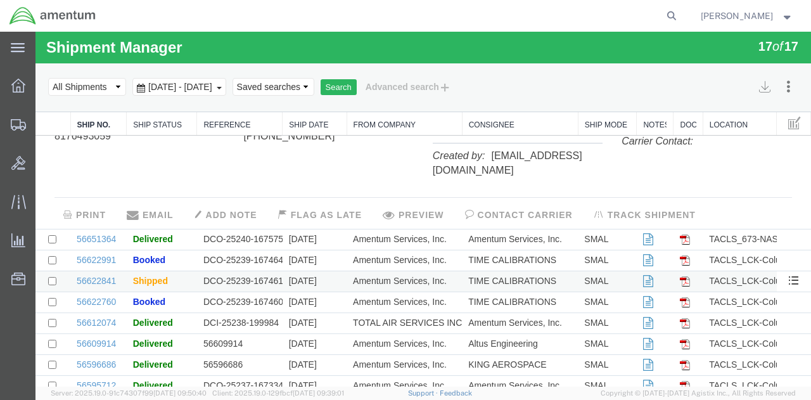
scroll to position [380, 0]
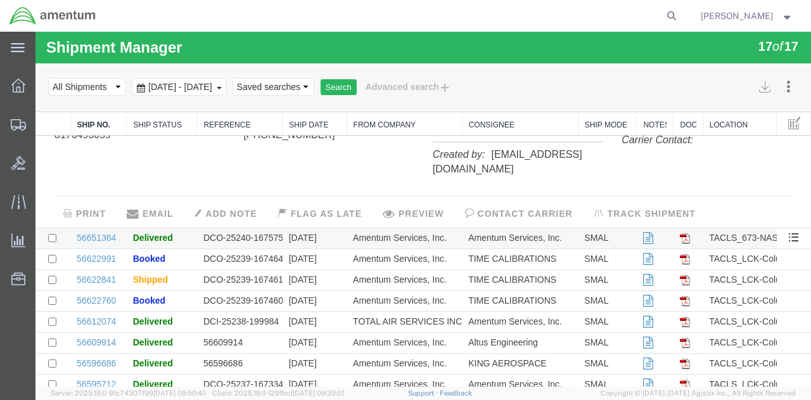
click at [374, 228] on td "Amentum Services, Inc." at bounding box center [404, 238] width 115 height 21
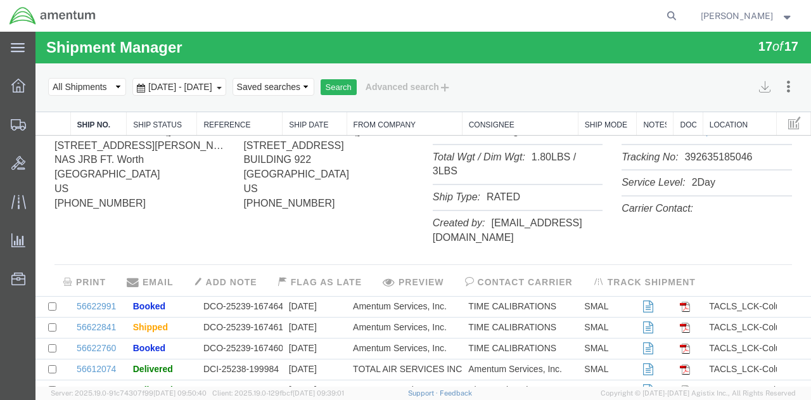
scroll to position [507, 0]
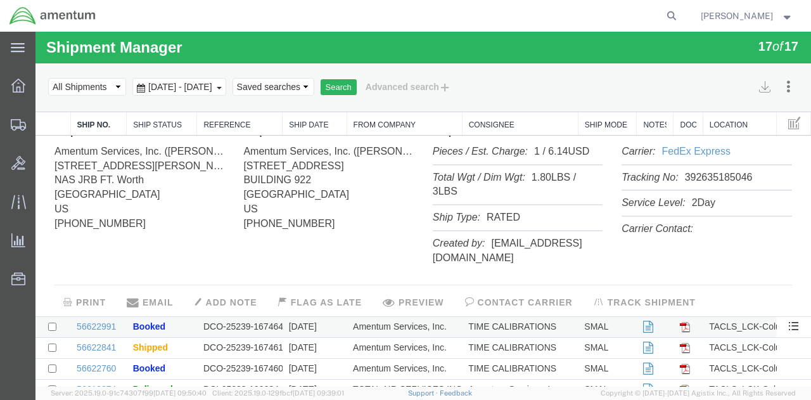
click at [376, 316] on td "Amentum Services, Inc." at bounding box center [404, 326] width 115 height 21
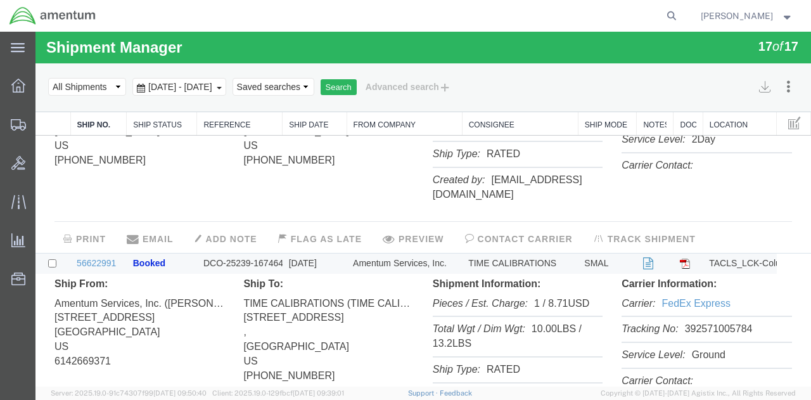
scroll to position [634, 0]
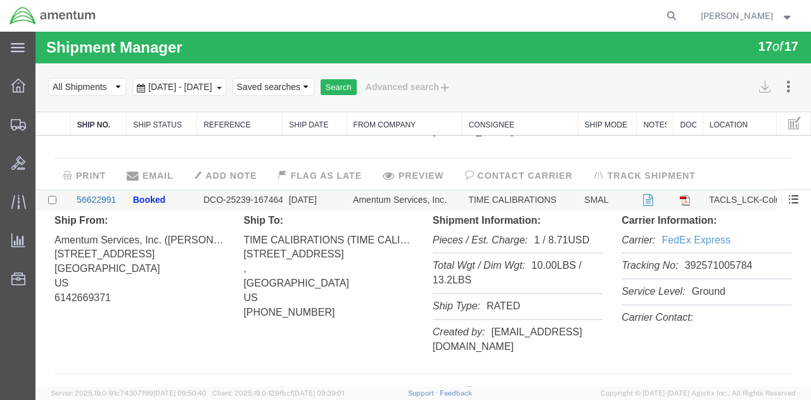
click at [96, 195] on link "56622991" at bounding box center [96, 200] width 39 height 10
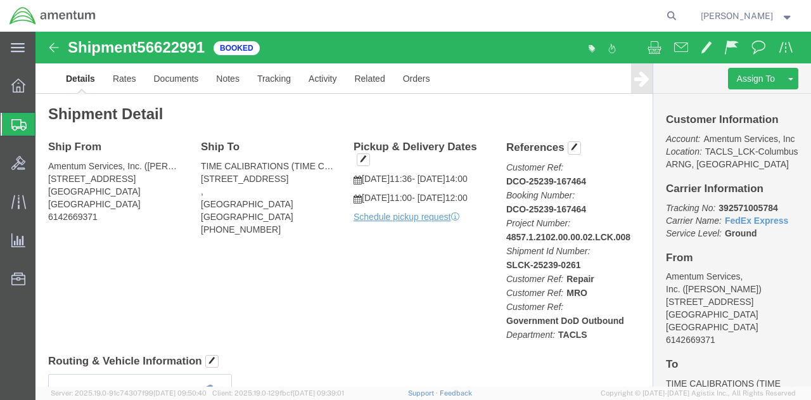
click div "Ship From Amentum Services, Inc. ([PERSON_NAME]) [STREET_ADDRESS] 6142669371 Sh…"
